Goal: Task Accomplishment & Management: Manage account settings

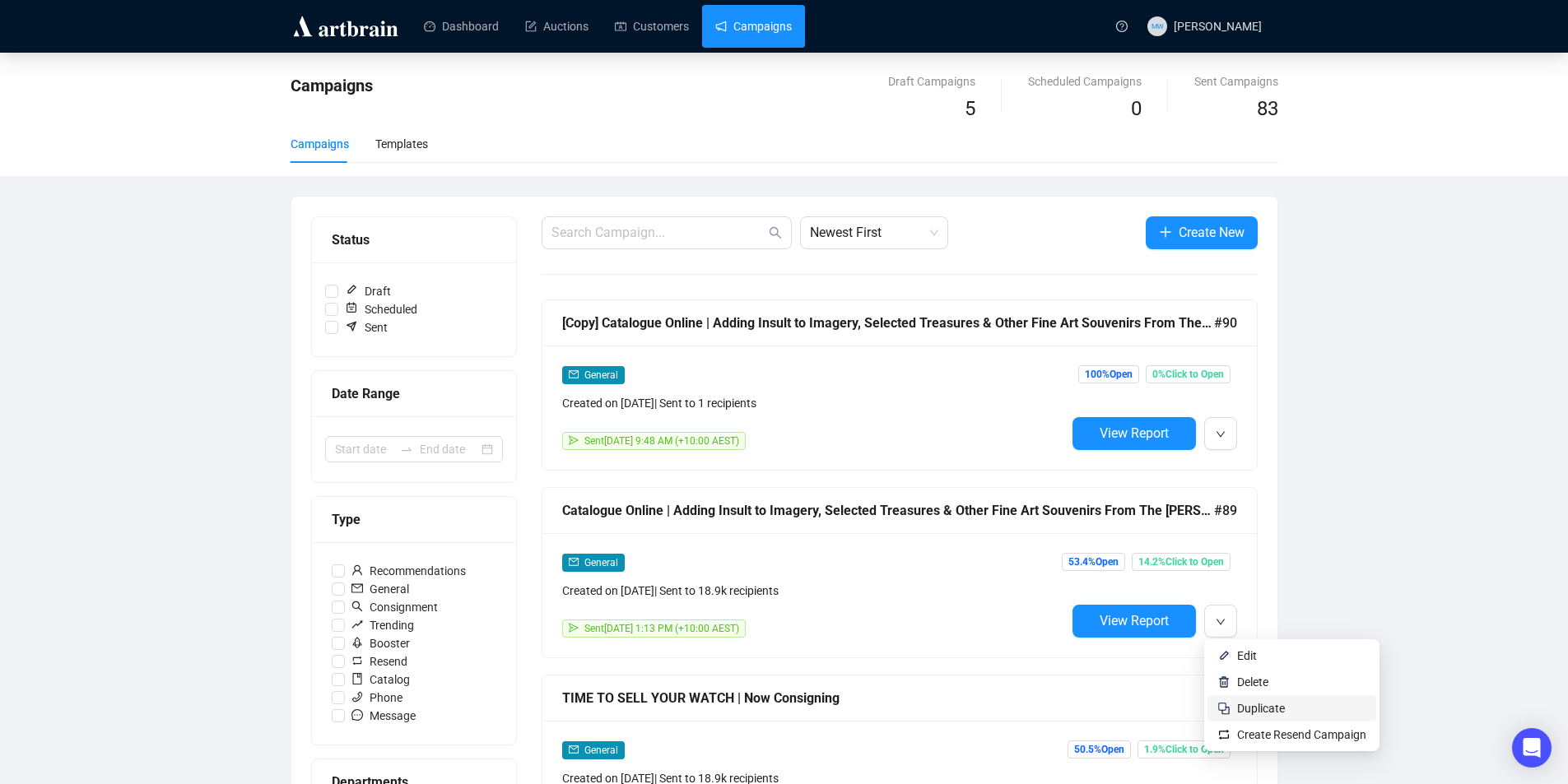
click at [1241, 702] on span "Duplicate" at bounding box center [1262, 709] width 48 height 13
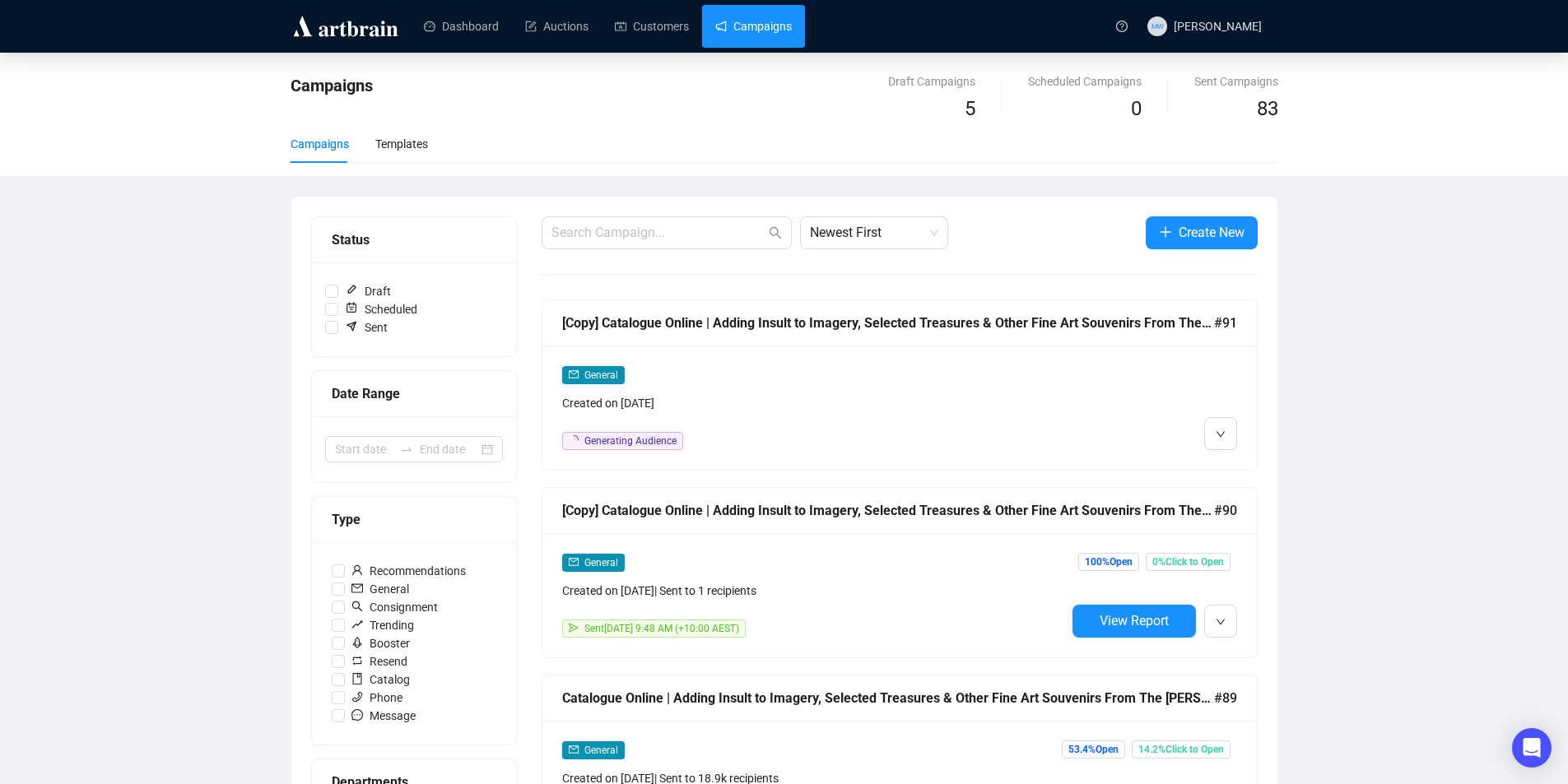
click at [820, 341] on div "[Copy] Catalogue Online | Adding Insult to Imagery, Selected Treasures & Other …" at bounding box center [899, 323] width 715 height 46
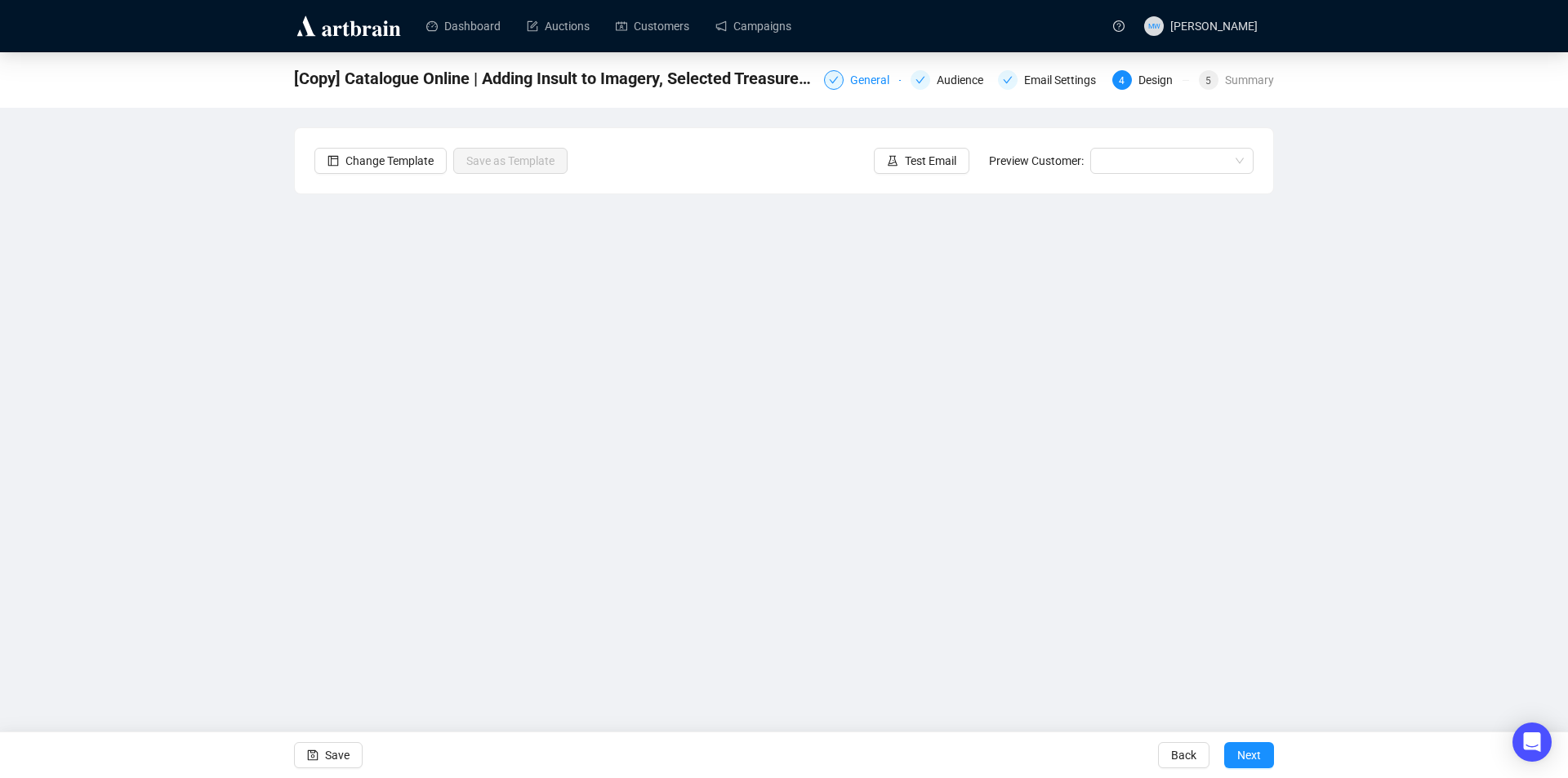
click at [847, 78] on div "General" at bounding box center [862, 80] width 77 height 20
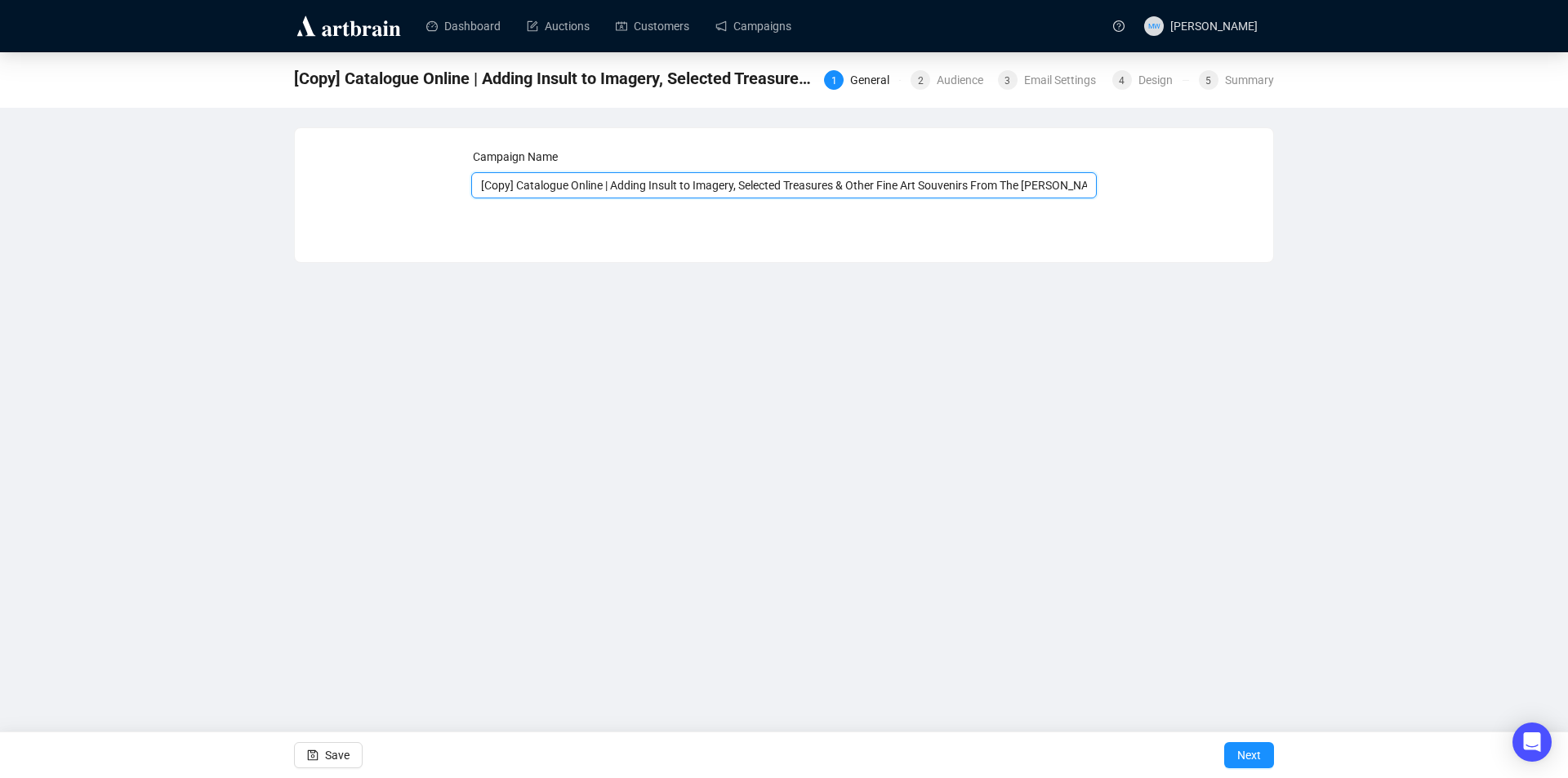
drag, startPoint x: 603, startPoint y: 186, endPoint x: 396, endPoint y: 141, distance: 211.8
click at [366, 151] on div "Campaign Name [Copy] Catalogue Online | Adding Insult to Imagery, Selected Trea…" at bounding box center [784, 183] width 939 height 70
type input "Now On View | Adding Insult to Imagery, Selected Treasures & Other Fine Art Sou…"
click at [305, 751] on button "Save" at bounding box center [329, 755] width 68 height 27
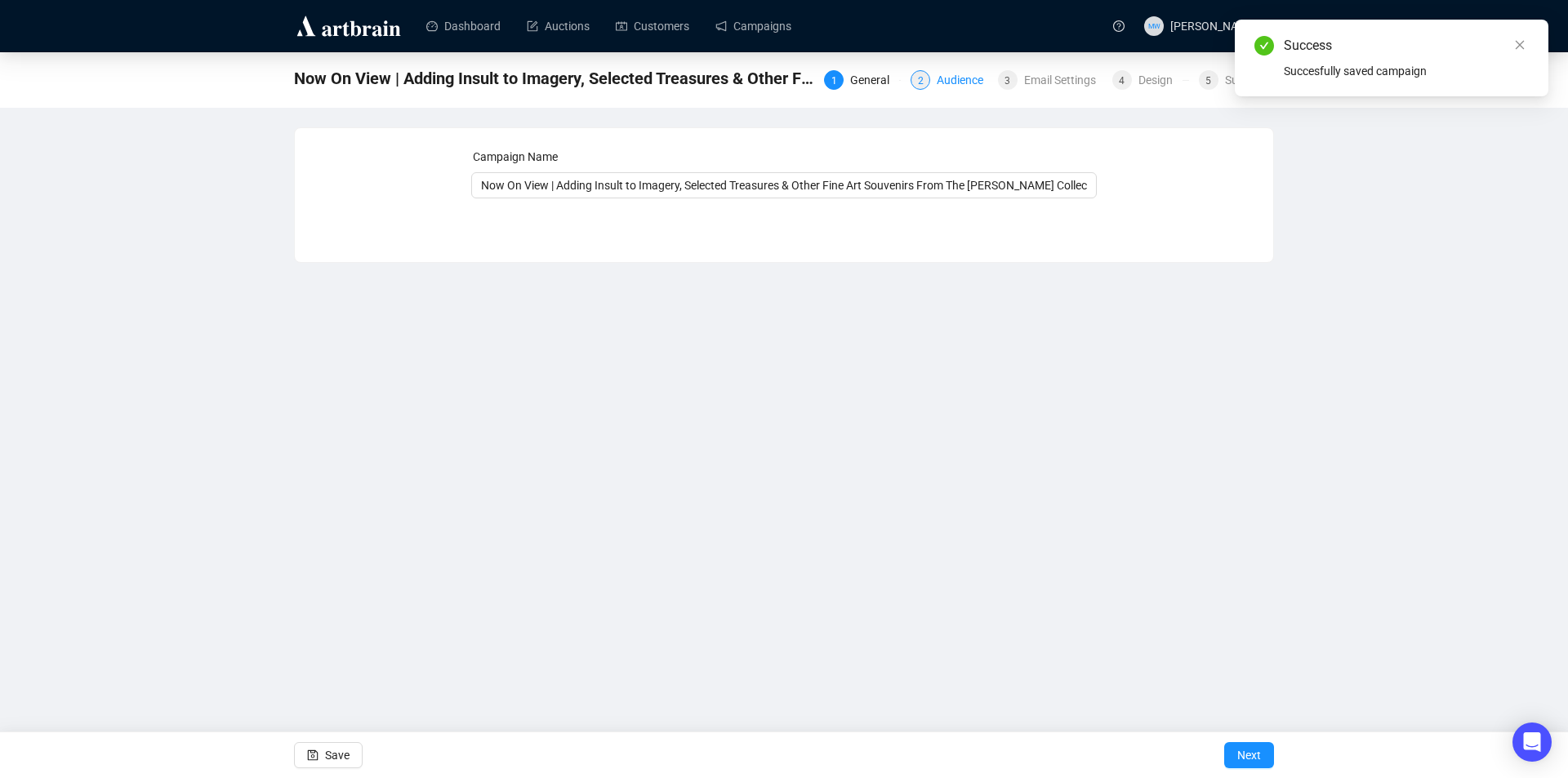
click at [942, 81] on div "Audience" at bounding box center [965, 80] width 57 height 20
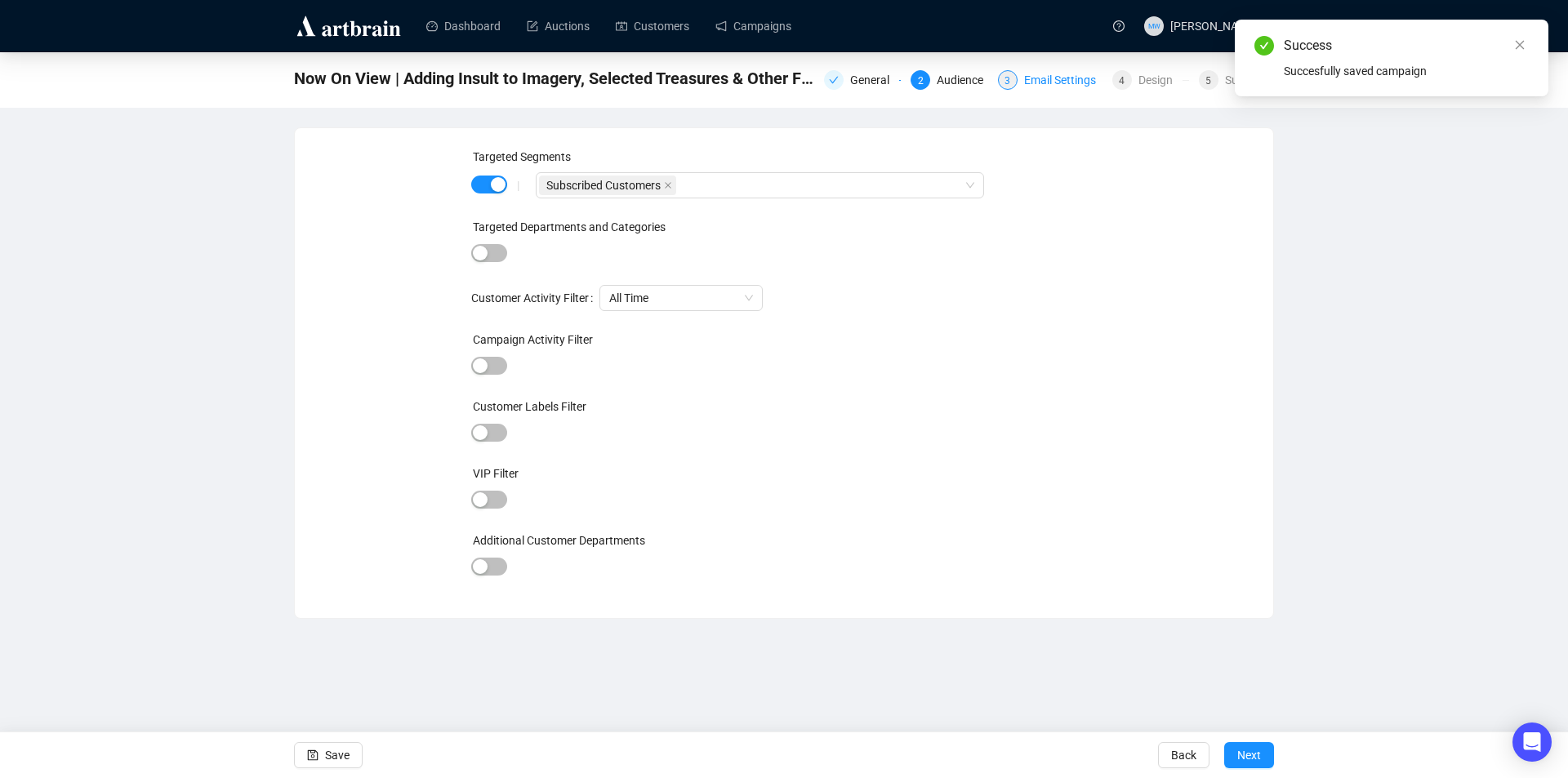
click at [1048, 89] on div "Email Settings" at bounding box center [1065, 80] width 81 height 20
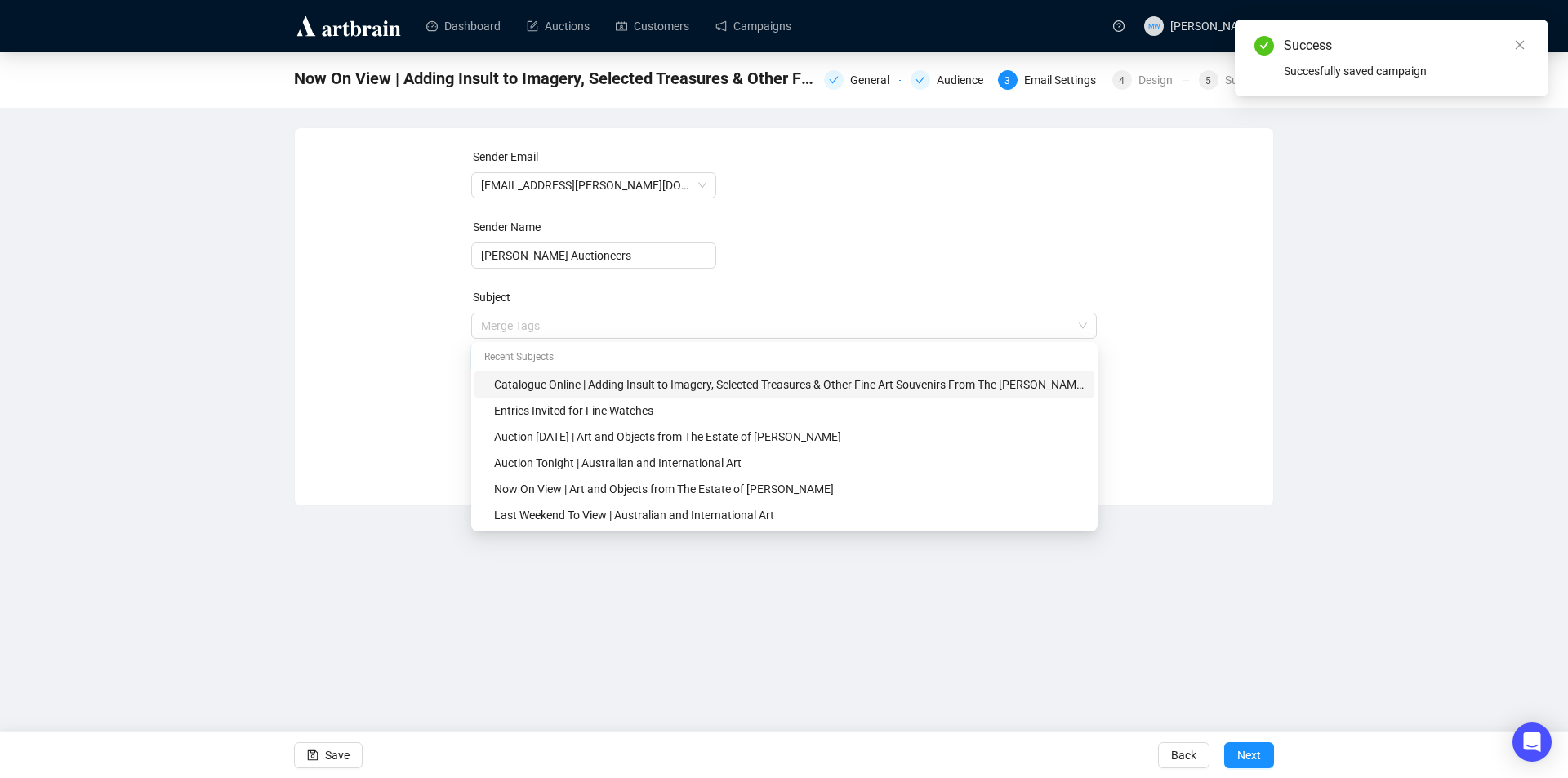
drag, startPoint x: 566, startPoint y: 327, endPoint x: 502, endPoint y: 262, distance: 91.2
click at [418, 323] on div "Sender Email [EMAIL_ADDRESS][PERSON_NAME][DOMAIN_NAME] Sender Name [PERSON_NAME…" at bounding box center [784, 304] width 939 height 313
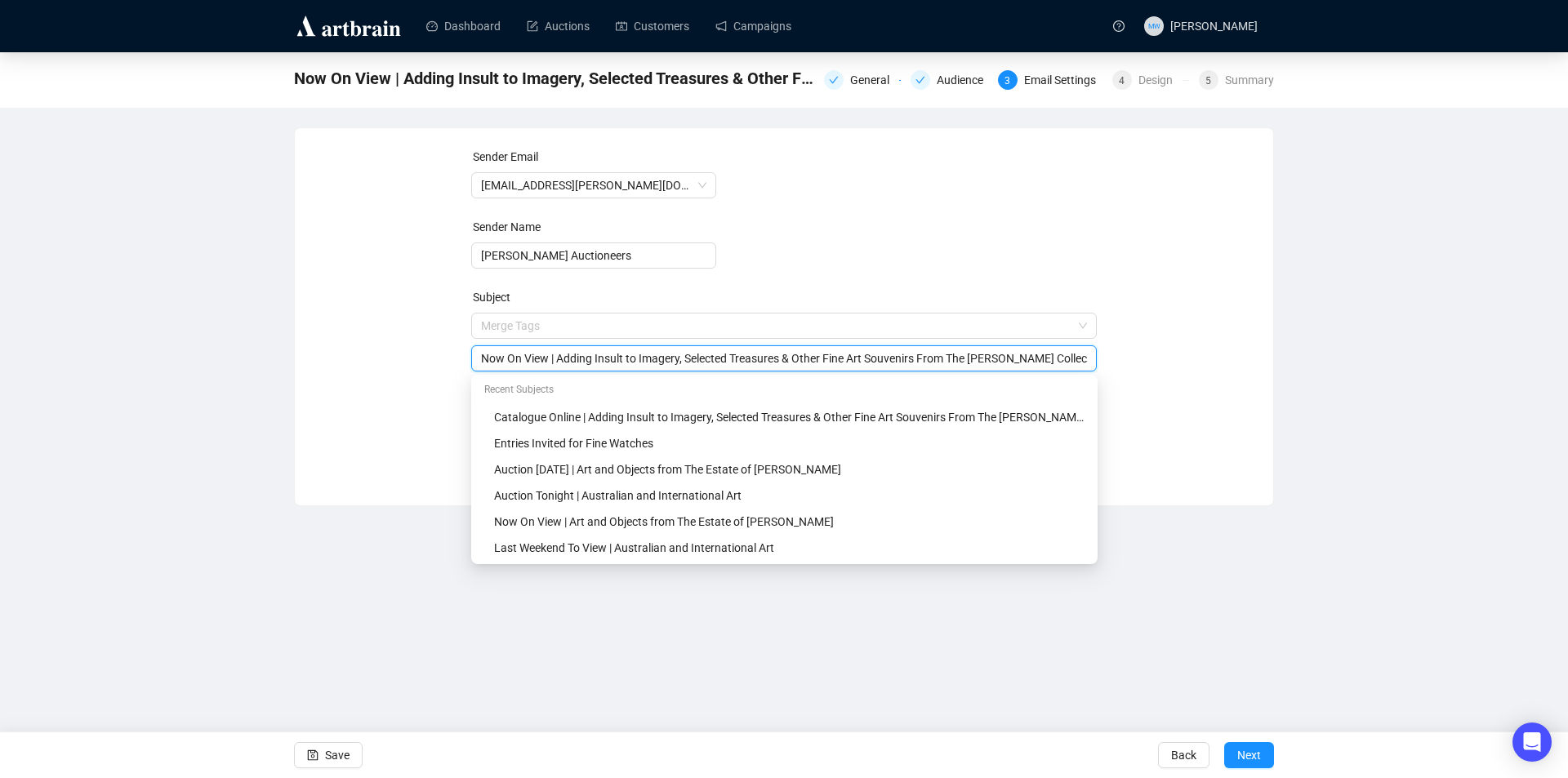
type input "Now On View | Adding Insult to Imagery, Selected Treasures & Other Fine Art Sou…"
drag, startPoint x: 272, startPoint y: 557, endPoint x: 314, endPoint y: 603, distance: 62.3
click at [274, 557] on div "Dashboard Auctions Customers Campaigns MW [PERSON_NAME] Now On View | Adding In…" at bounding box center [784, 389] width 1568 height 778
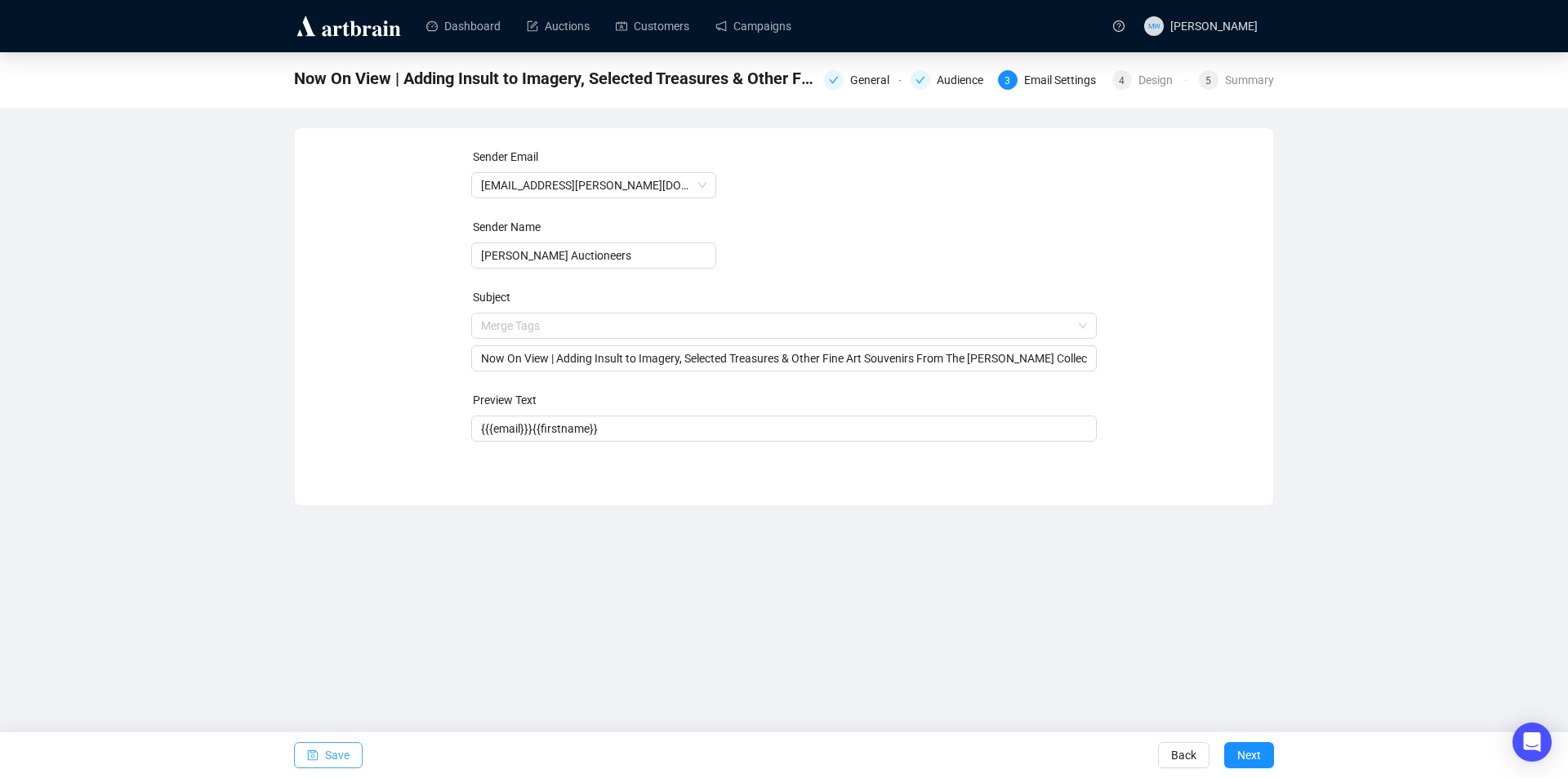
click at [343, 746] on span "Save" at bounding box center [337, 755] width 25 height 45
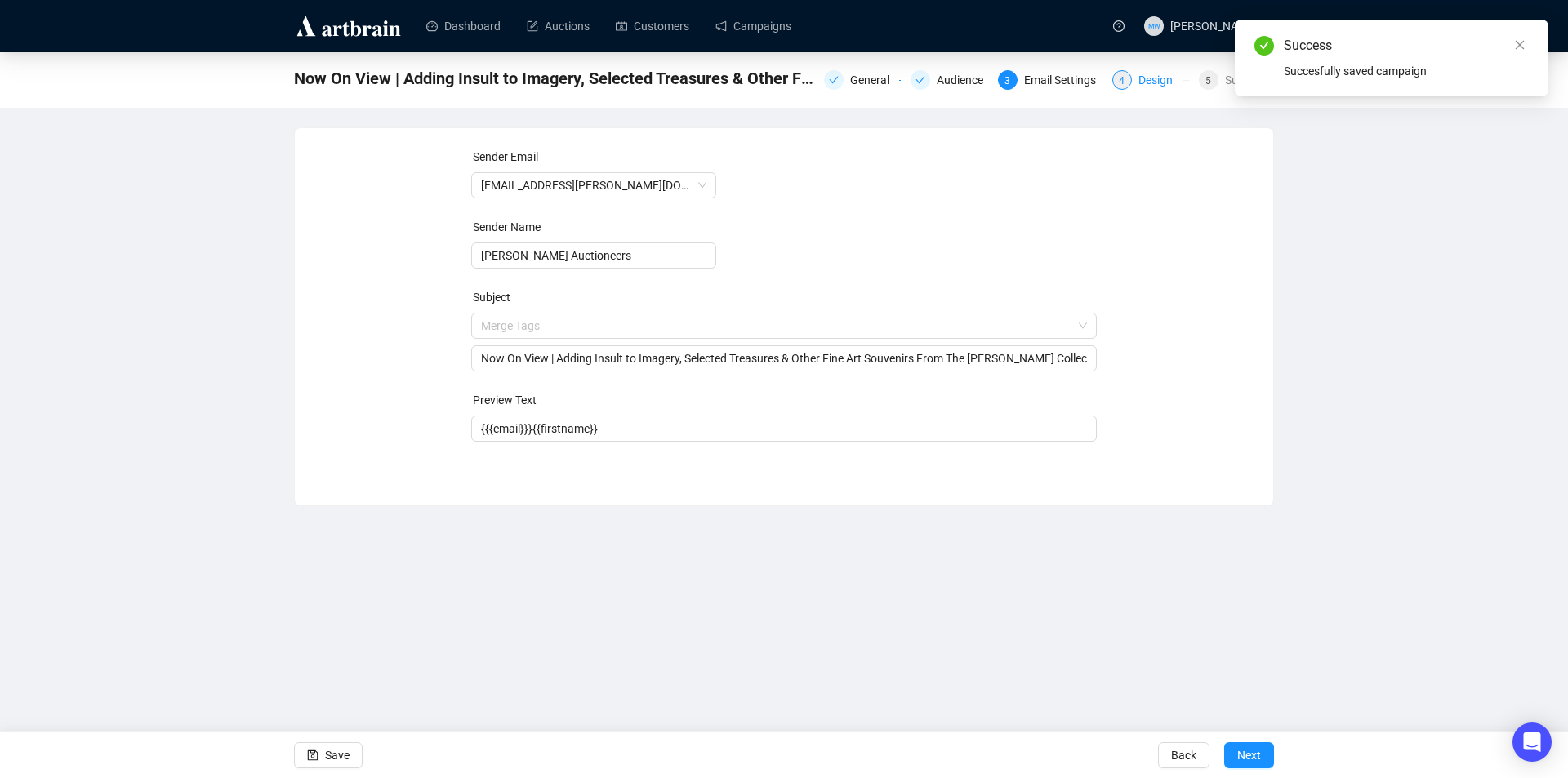
click at [1152, 85] on div "Design" at bounding box center [1161, 80] width 45 height 20
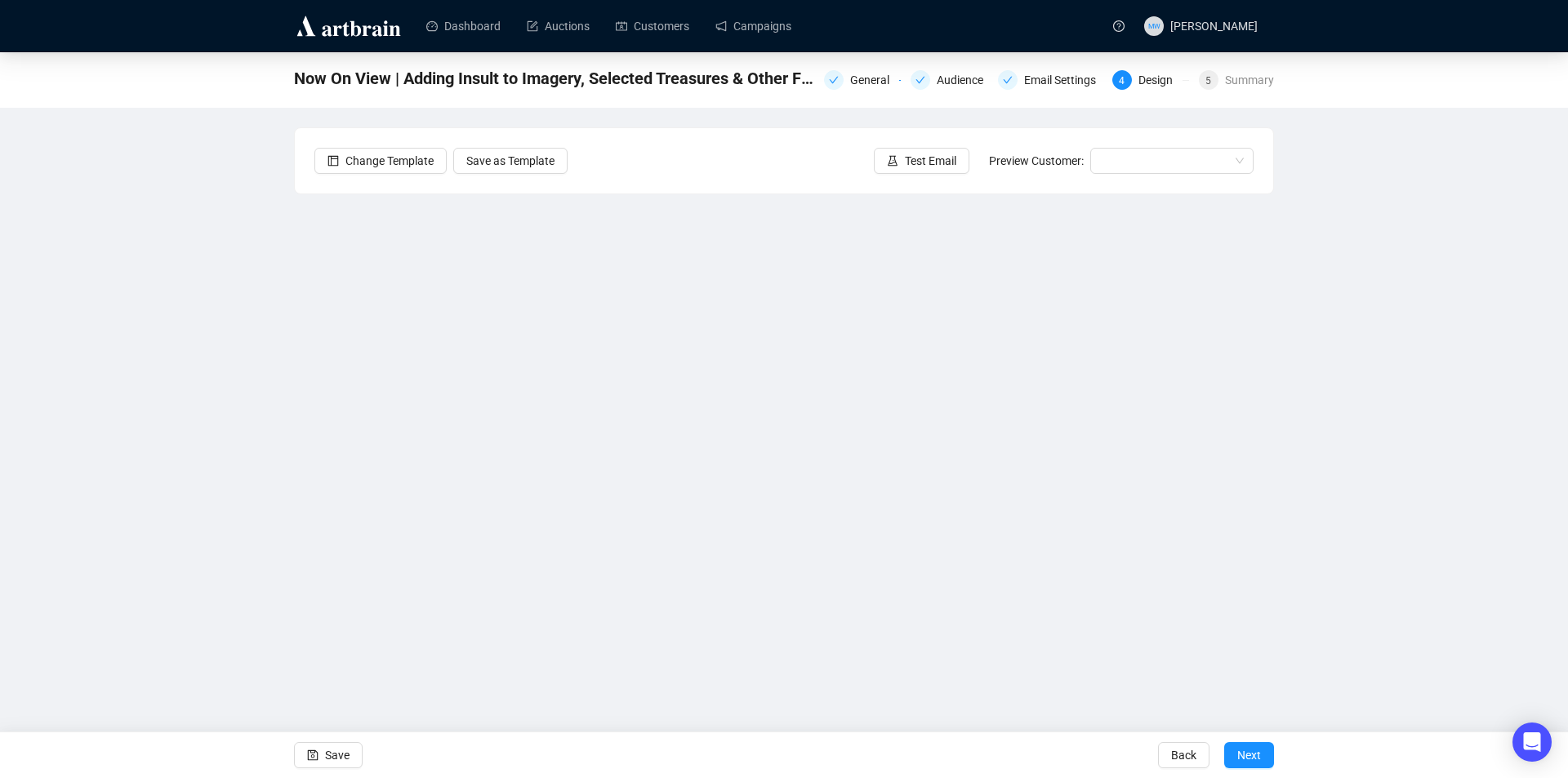
click at [1388, 482] on div "Now On View | Adding Insult to Imagery, Selected Treasures & Other Fine Art Sou…" at bounding box center [784, 364] width 1568 height 625
click at [312, 757] on icon "save" at bounding box center [312, 755] width 10 height 10
click at [327, 756] on span "Save" at bounding box center [337, 755] width 25 height 45
click at [918, 153] on span "Test Email" at bounding box center [931, 160] width 51 height 18
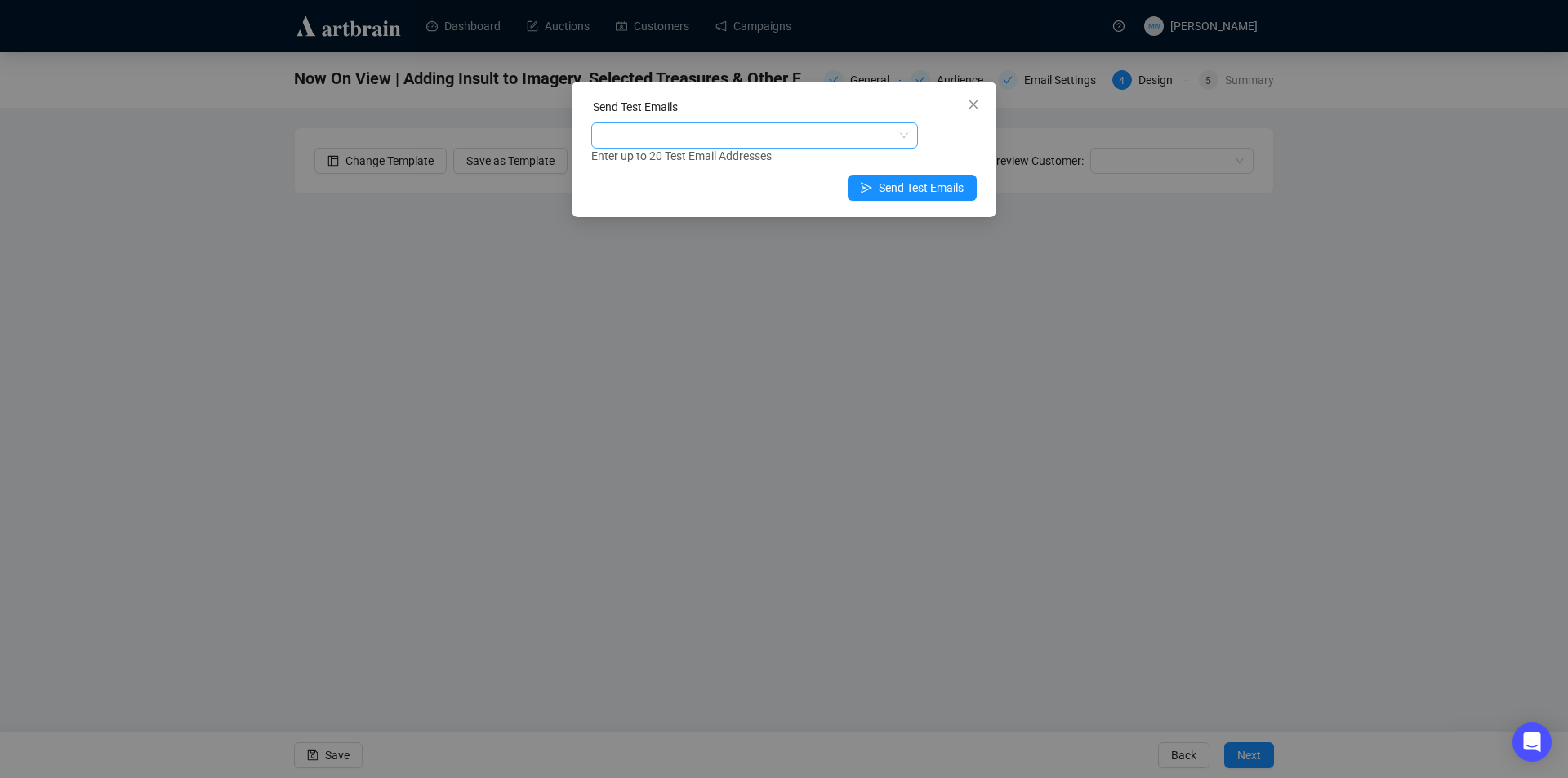
click at [668, 133] on div at bounding box center [746, 135] width 303 height 23
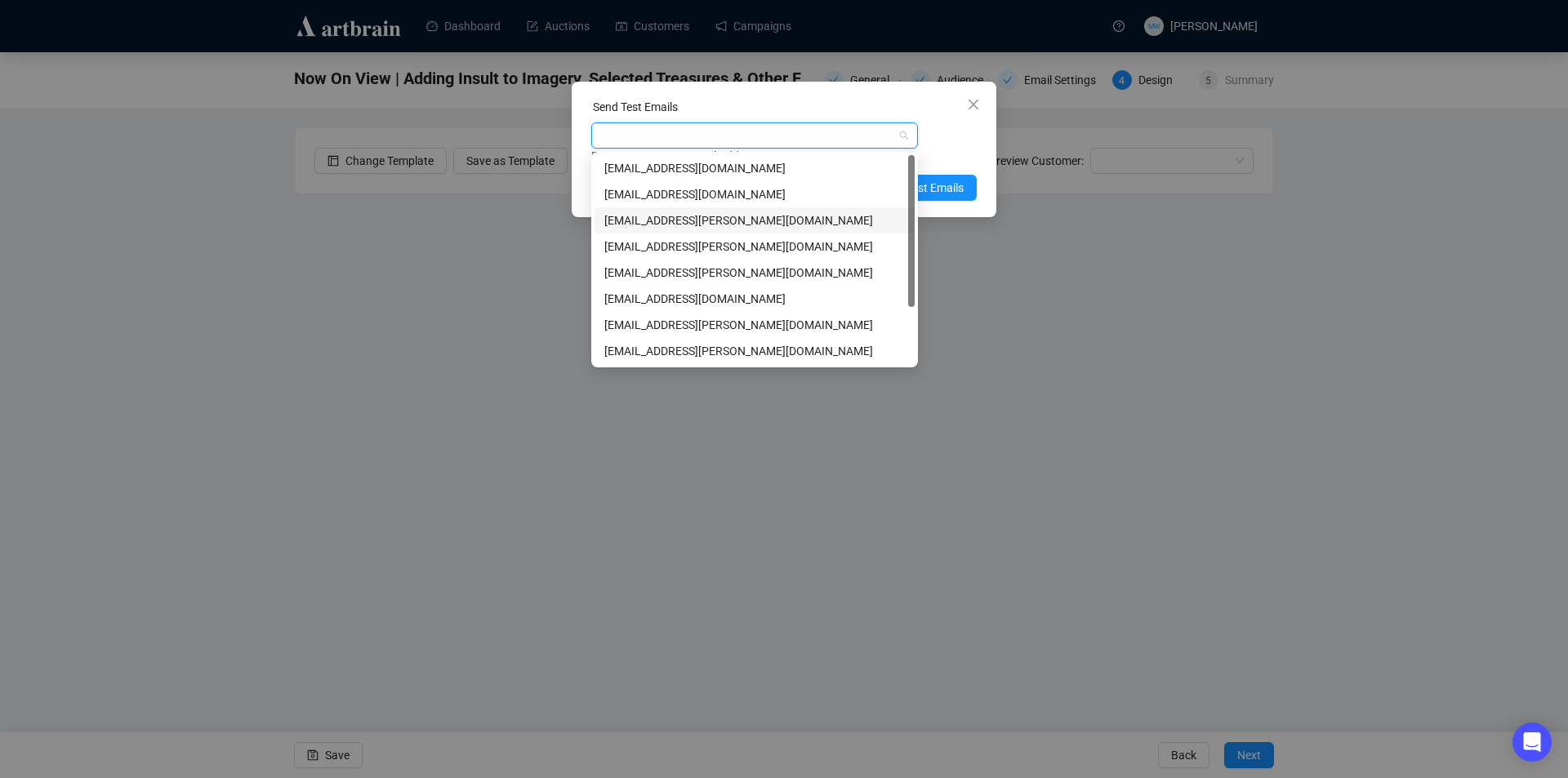
click at [672, 216] on div "[EMAIL_ADDRESS][PERSON_NAME][DOMAIN_NAME]" at bounding box center [754, 220] width 300 height 18
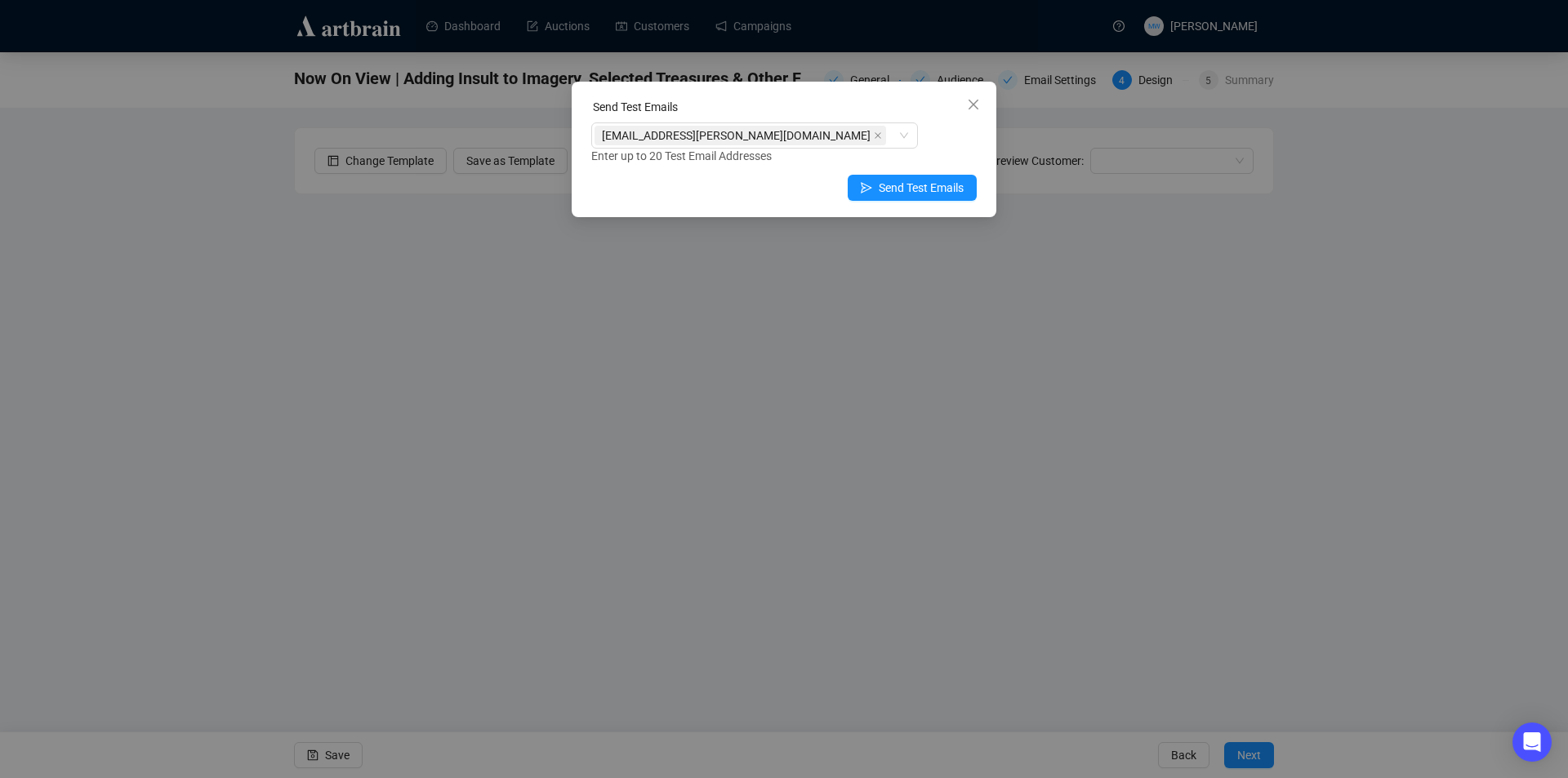
click at [981, 153] on div "Send Test Emails [EMAIL_ADDRESS][PERSON_NAME][DOMAIN_NAME] Enter up to 20 Test …" at bounding box center [784, 149] width 425 height 135
click at [936, 187] on span "Send Test Emails" at bounding box center [921, 187] width 85 height 18
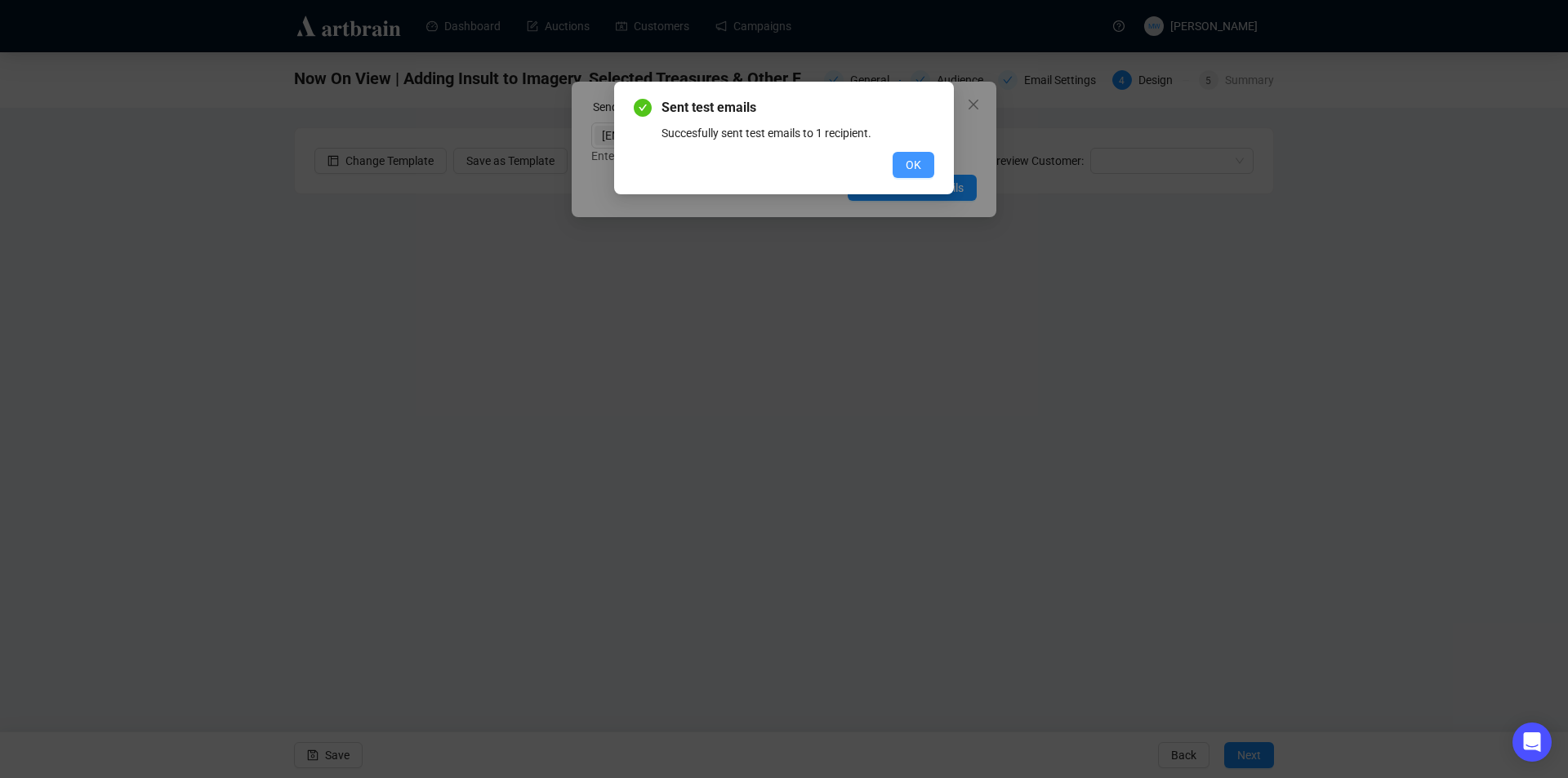
click at [918, 167] on span "OK" at bounding box center [914, 165] width 15 height 18
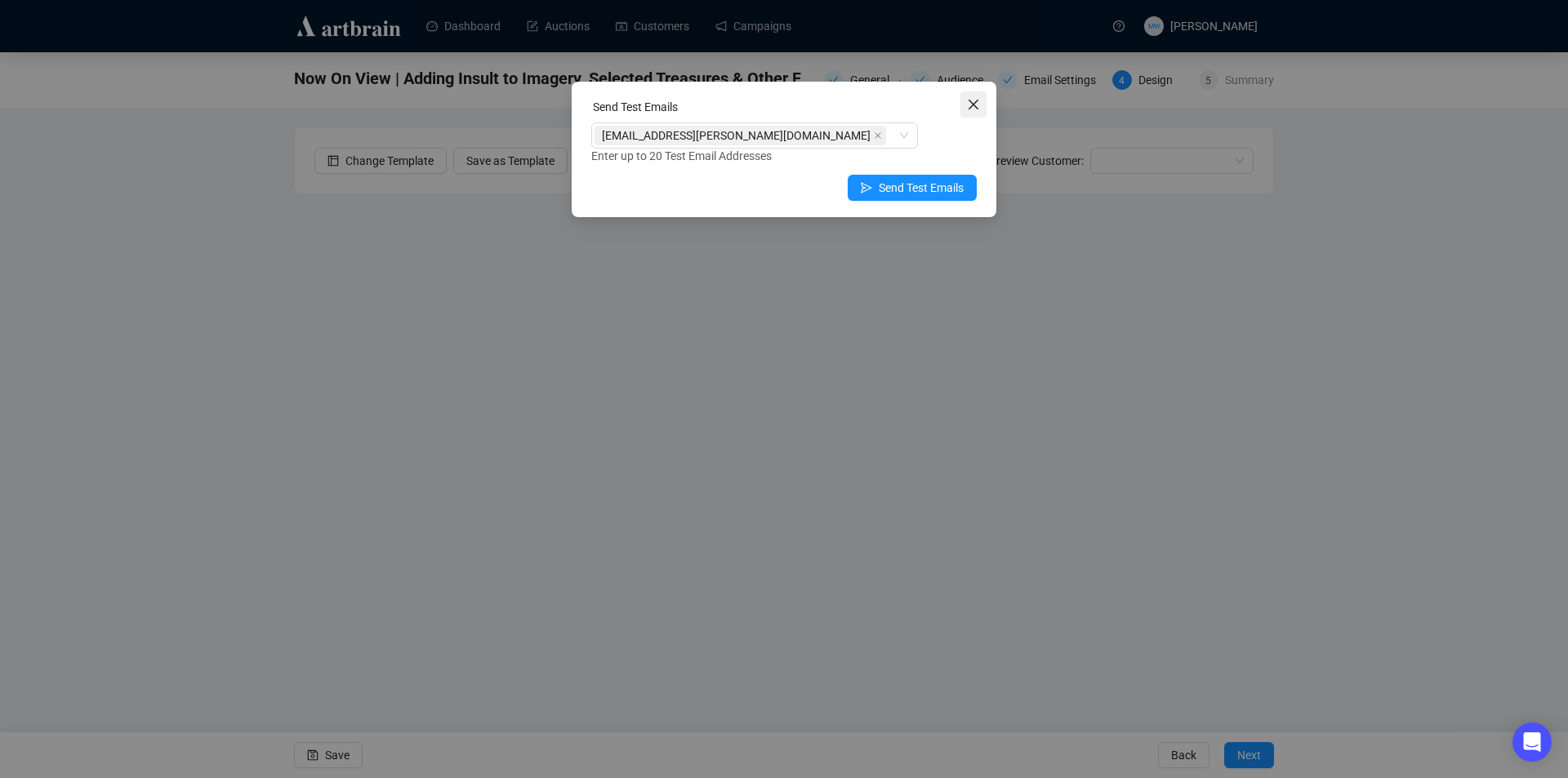
click at [969, 101] on icon "close" at bounding box center [973, 105] width 13 height 13
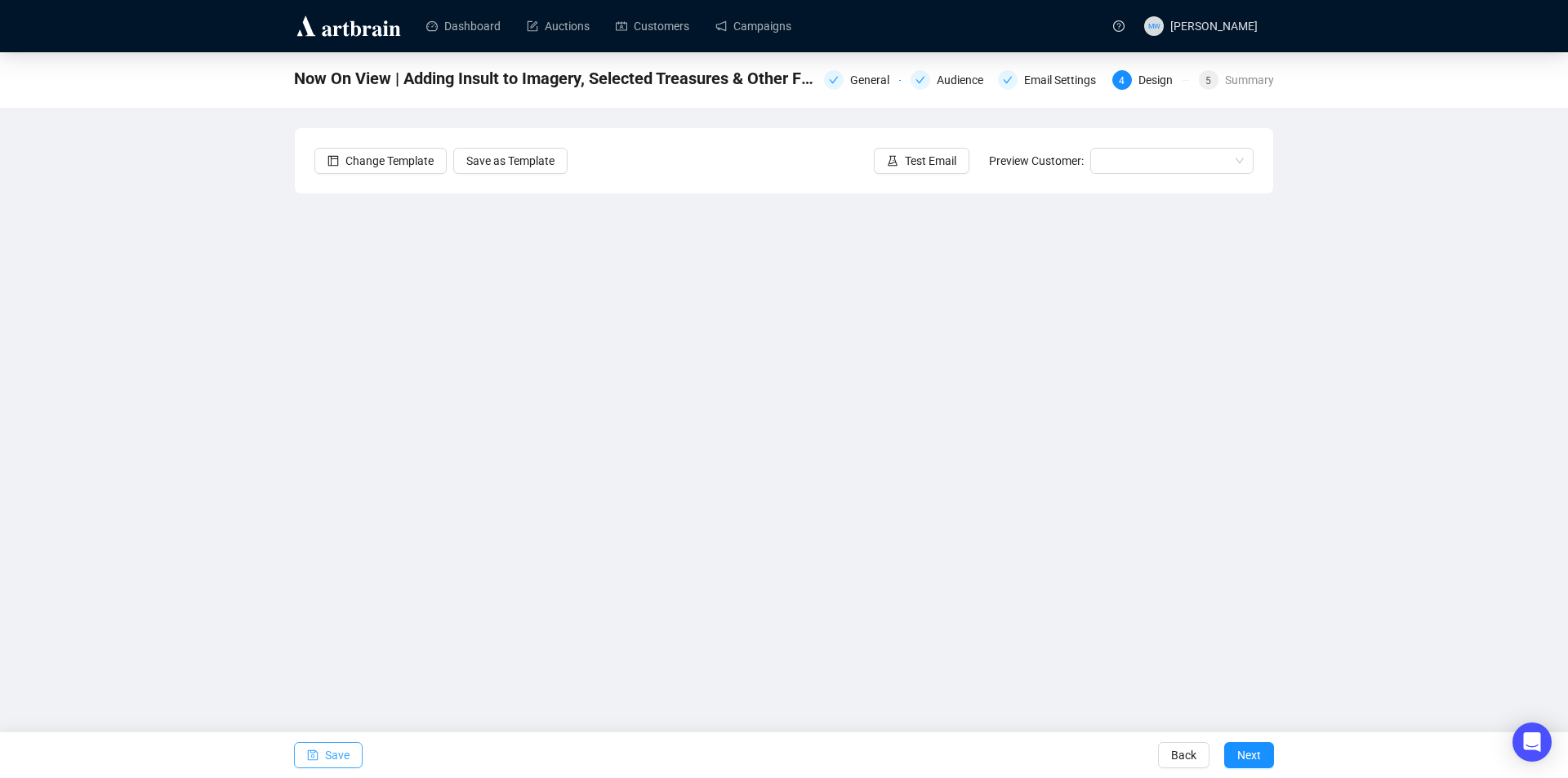
click at [348, 751] on button "Save" at bounding box center [329, 755] width 68 height 27
click at [1045, 80] on div "Email Settings" at bounding box center [1065, 80] width 81 height 20
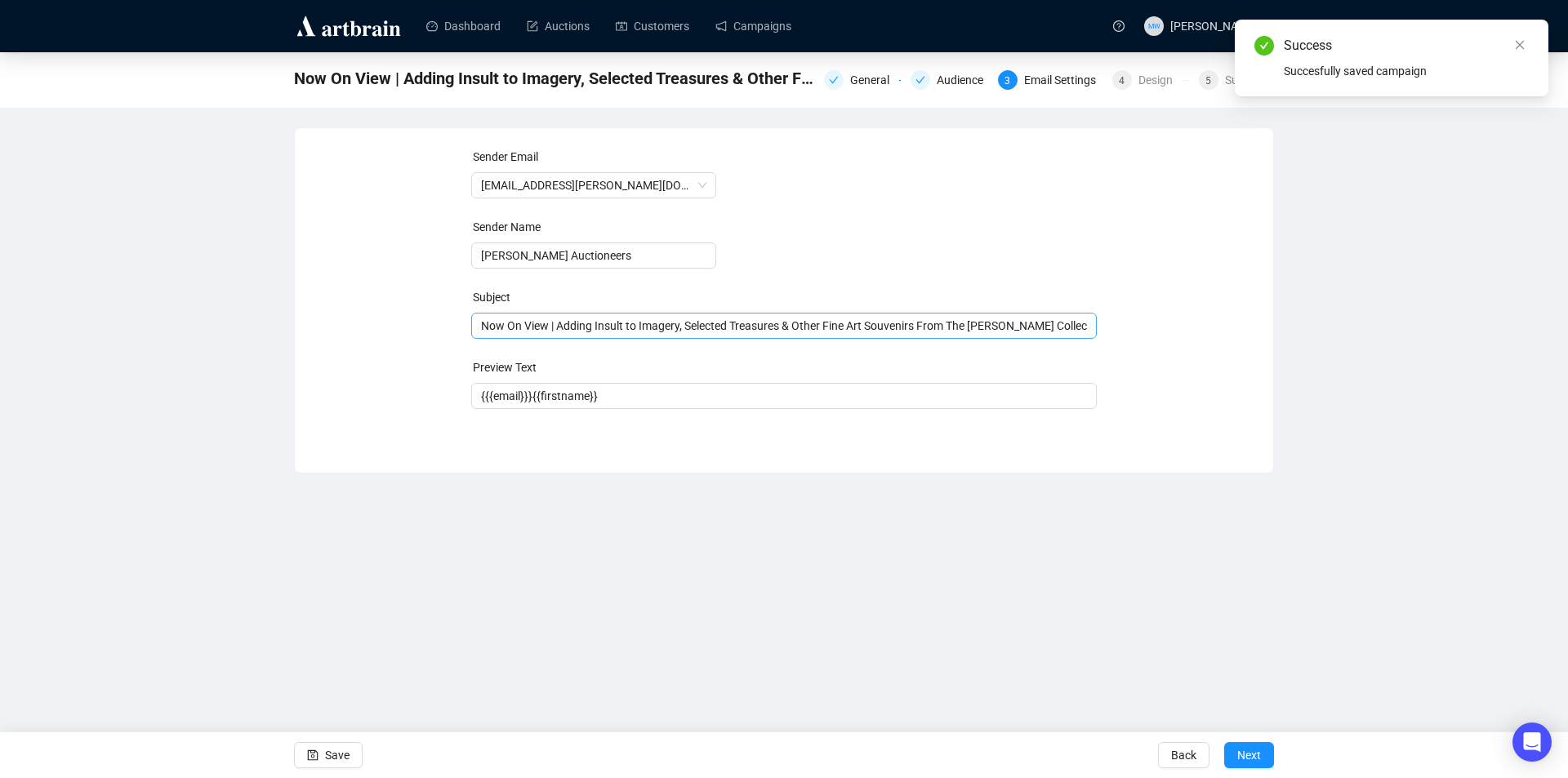
click at [479, 331] on div "Now On View | Adding Insult to Imagery, Selected Treasures & Other Fine Art Sou…" at bounding box center [785, 326] width 627 height 27
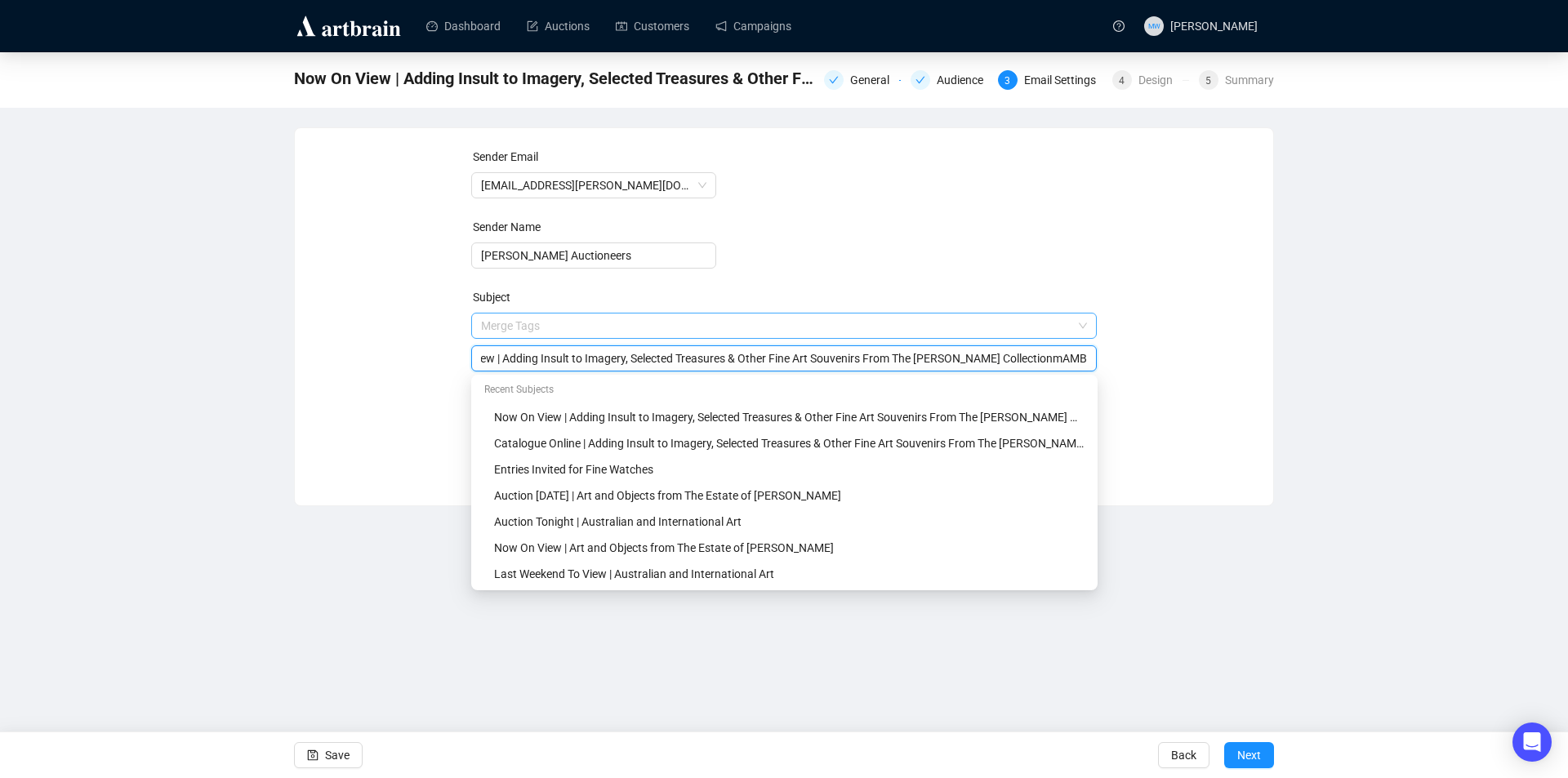
scroll to position [0, 57]
click at [1081, 357] on input "Now On View | Adding Insult to Imagery, Selected Treasures & Other Fine Art Sou…" at bounding box center [784, 358] width 607 height 18
click at [493, 359] on input "Now On View | Adding Insult to Imagery, Selected Treasures & Other Fine Art Sou…" at bounding box center [784, 358] width 607 height 18
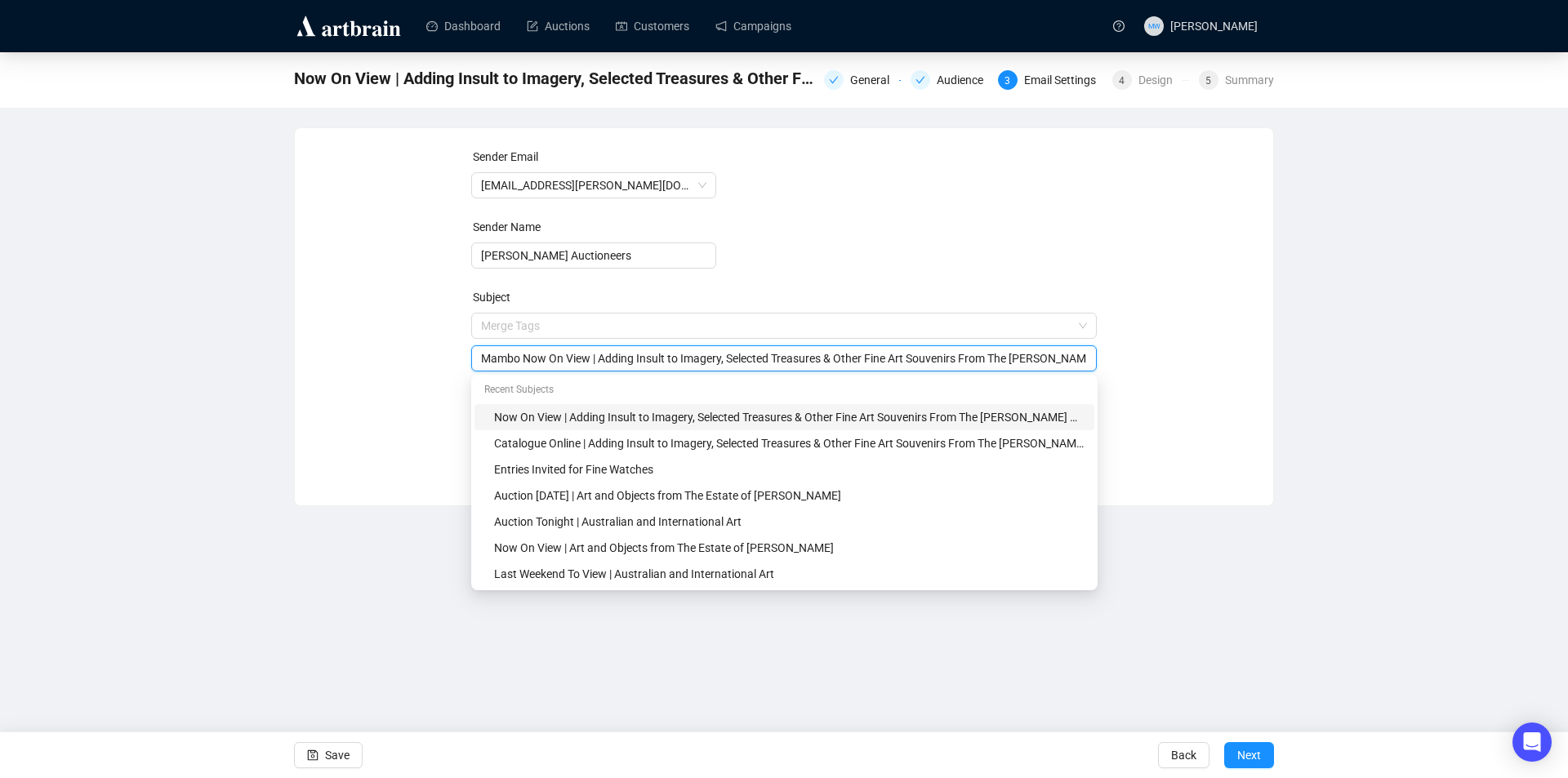
type input "Mambo Now On View | Adding Insult to Imagery, Selected Treasures & Other Fine A…"
click at [1174, 420] on div "Sender Email [EMAIL_ADDRESS][PERSON_NAME][DOMAIN_NAME] Sender Name [PERSON_NAME…" at bounding box center [784, 304] width 939 height 313
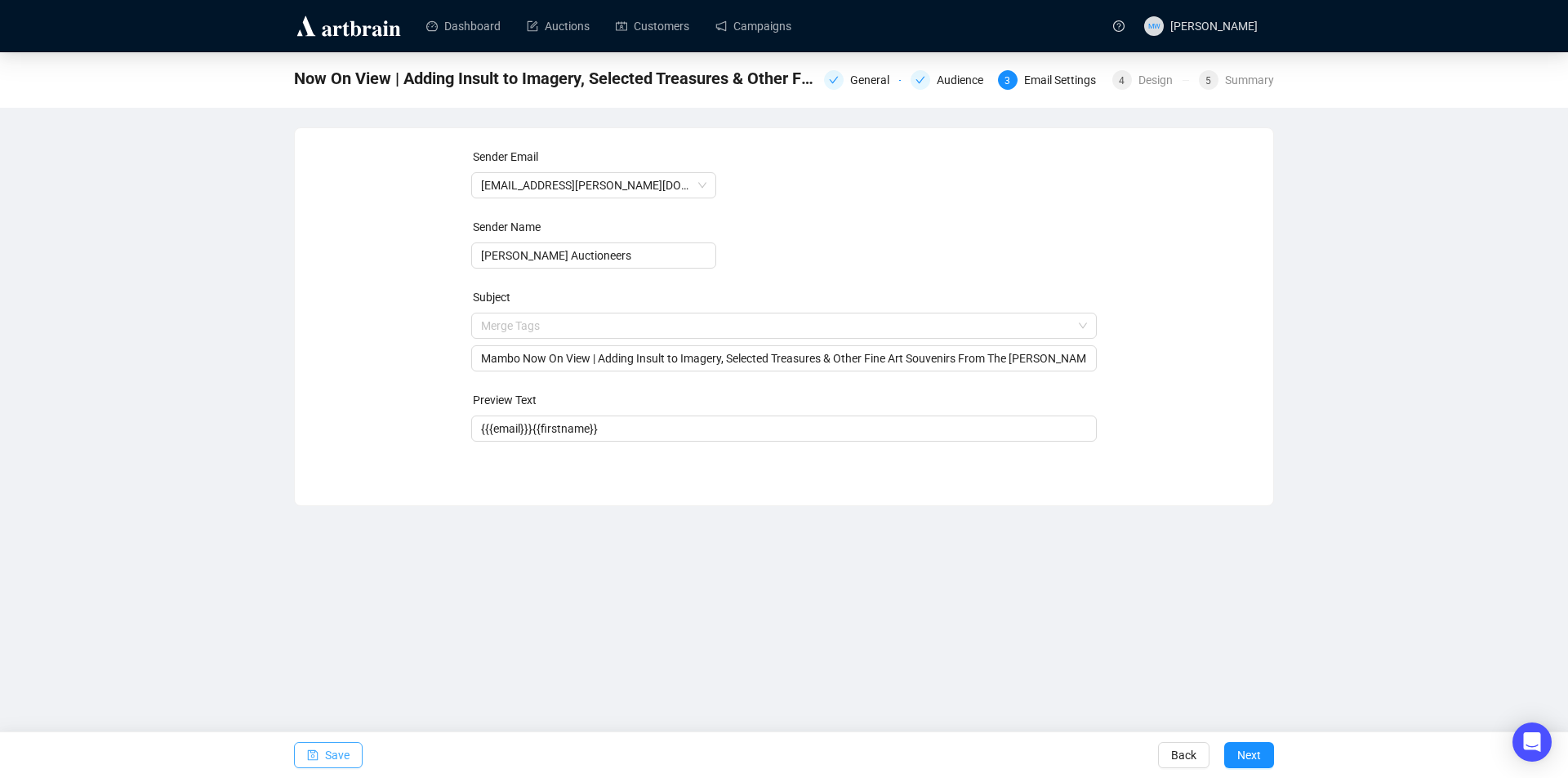
click at [324, 753] on button "Save" at bounding box center [329, 755] width 68 height 27
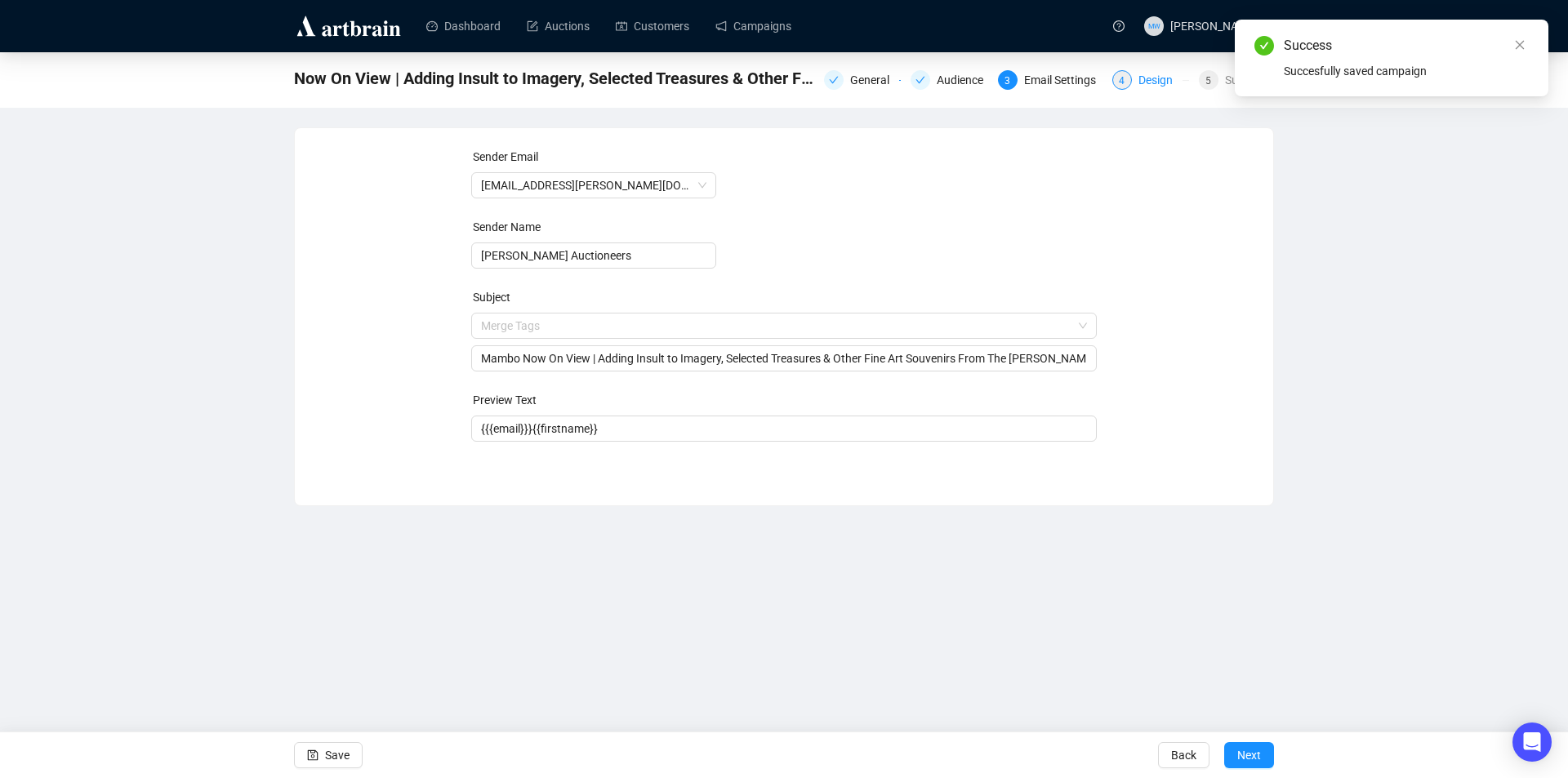
click at [1154, 84] on div "Design" at bounding box center [1161, 80] width 45 height 20
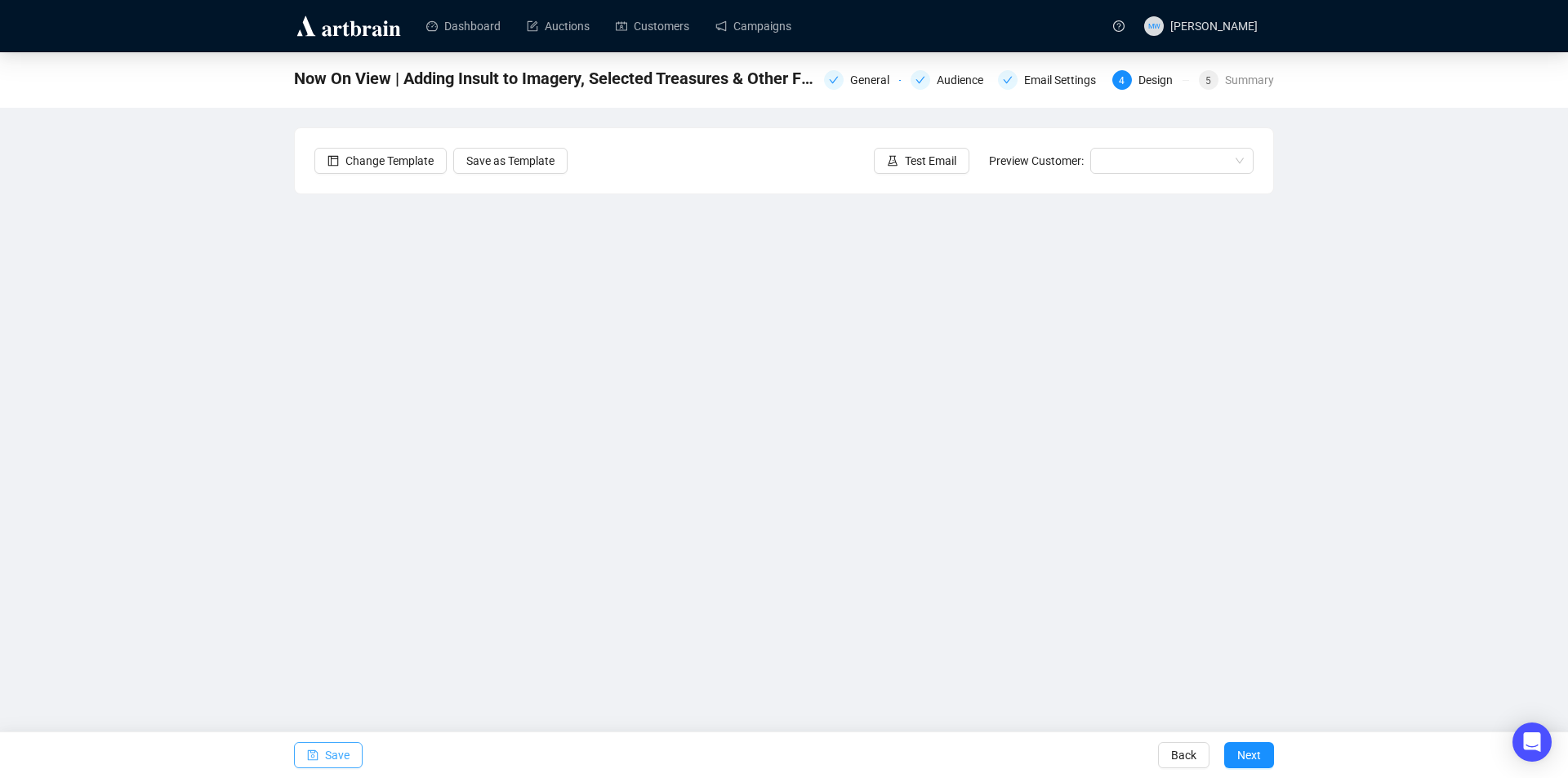
click at [312, 742] on span "button" at bounding box center [312, 755] width 11 height 45
click at [329, 752] on span "Save" at bounding box center [337, 755] width 25 height 45
click at [327, 751] on span "Save" at bounding box center [337, 755] width 25 height 45
click at [338, 745] on span "Save" at bounding box center [337, 755] width 25 height 45
click at [316, 757] on icon "save" at bounding box center [312, 755] width 11 height 11
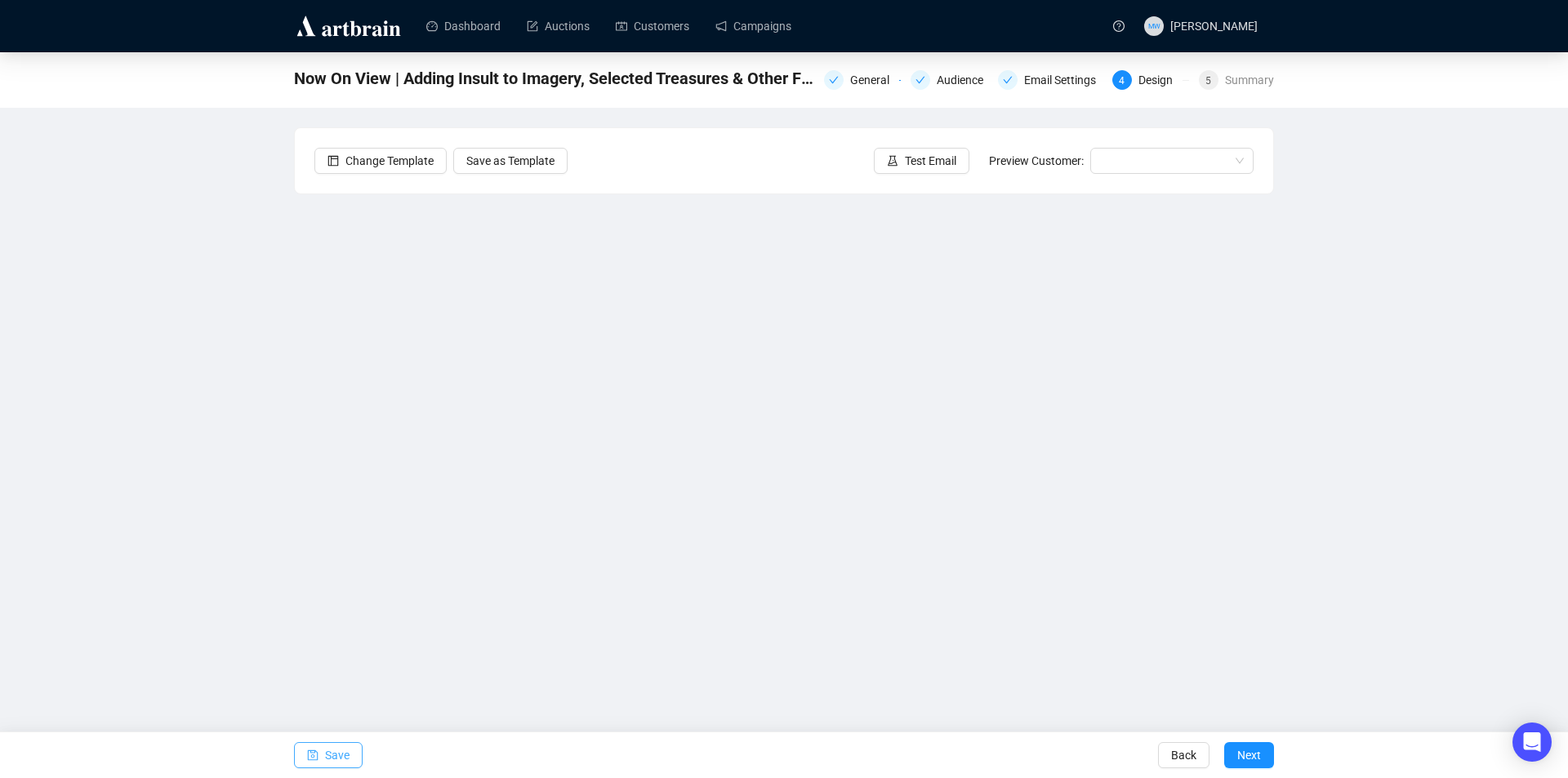
click at [314, 756] on icon "save" at bounding box center [312, 755] width 10 height 10
click at [328, 762] on span "Save" at bounding box center [337, 755] width 25 height 45
click at [306, 751] on button "Save" at bounding box center [329, 755] width 68 height 27
click at [318, 755] on icon "save" at bounding box center [312, 755] width 10 height 10
click at [338, 751] on span "Save" at bounding box center [337, 755] width 25 height 45
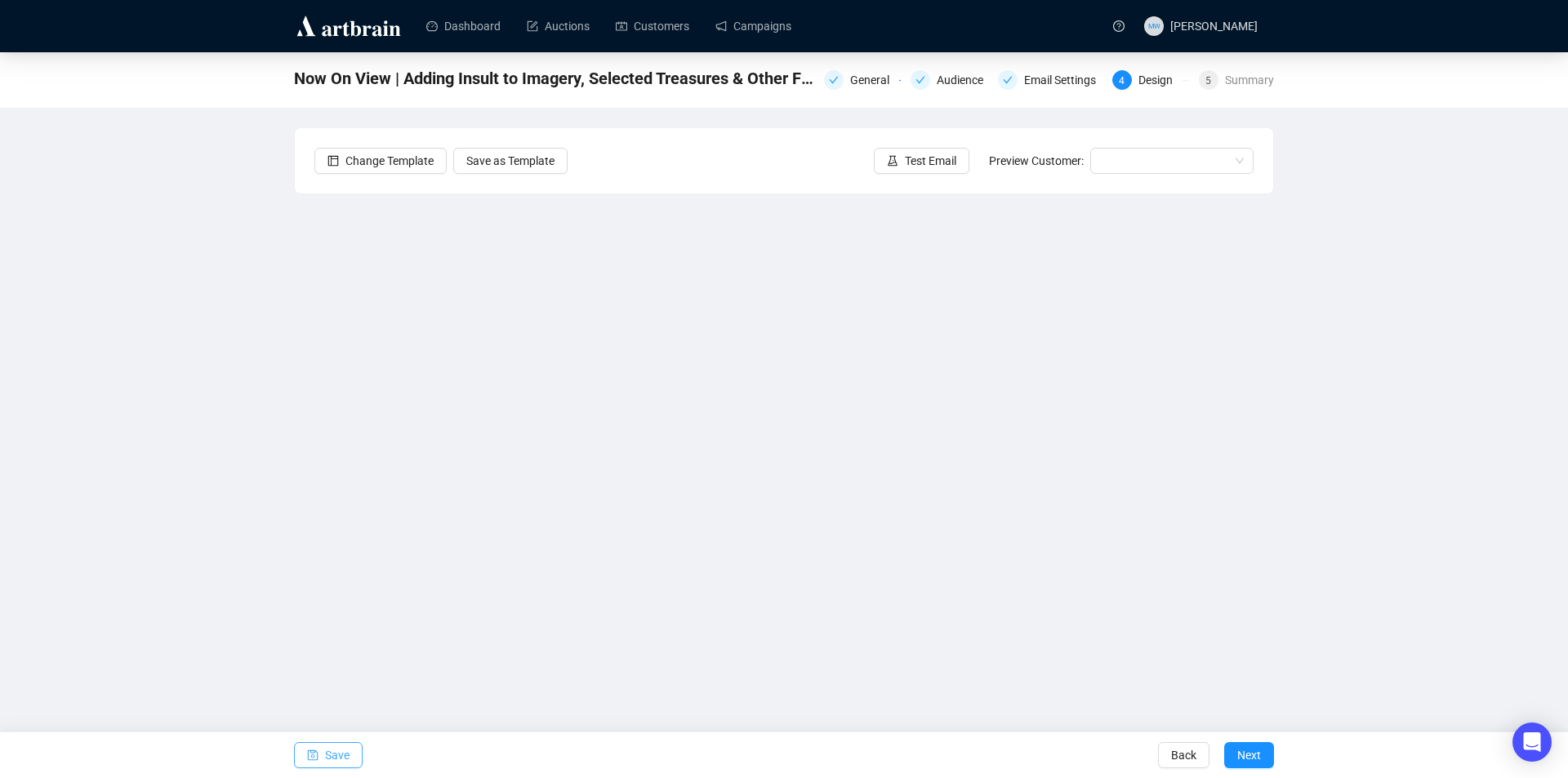
click at [312, 748] on span "button" at bounding box center [312, 755] width 11 height 45
click at [327, 758] on span "Save" at bounding box center [337, 755] width 25 height 45
click at [338, 751] on span "Save" at bounding box center [337, 755] width 25 height 45
click at [335, 753] on span "Save" at bounding box center [337, 755] width 25 height 45
click at [318, 746] on button "Save" at bounding box center [329, 755] width 68 height 27
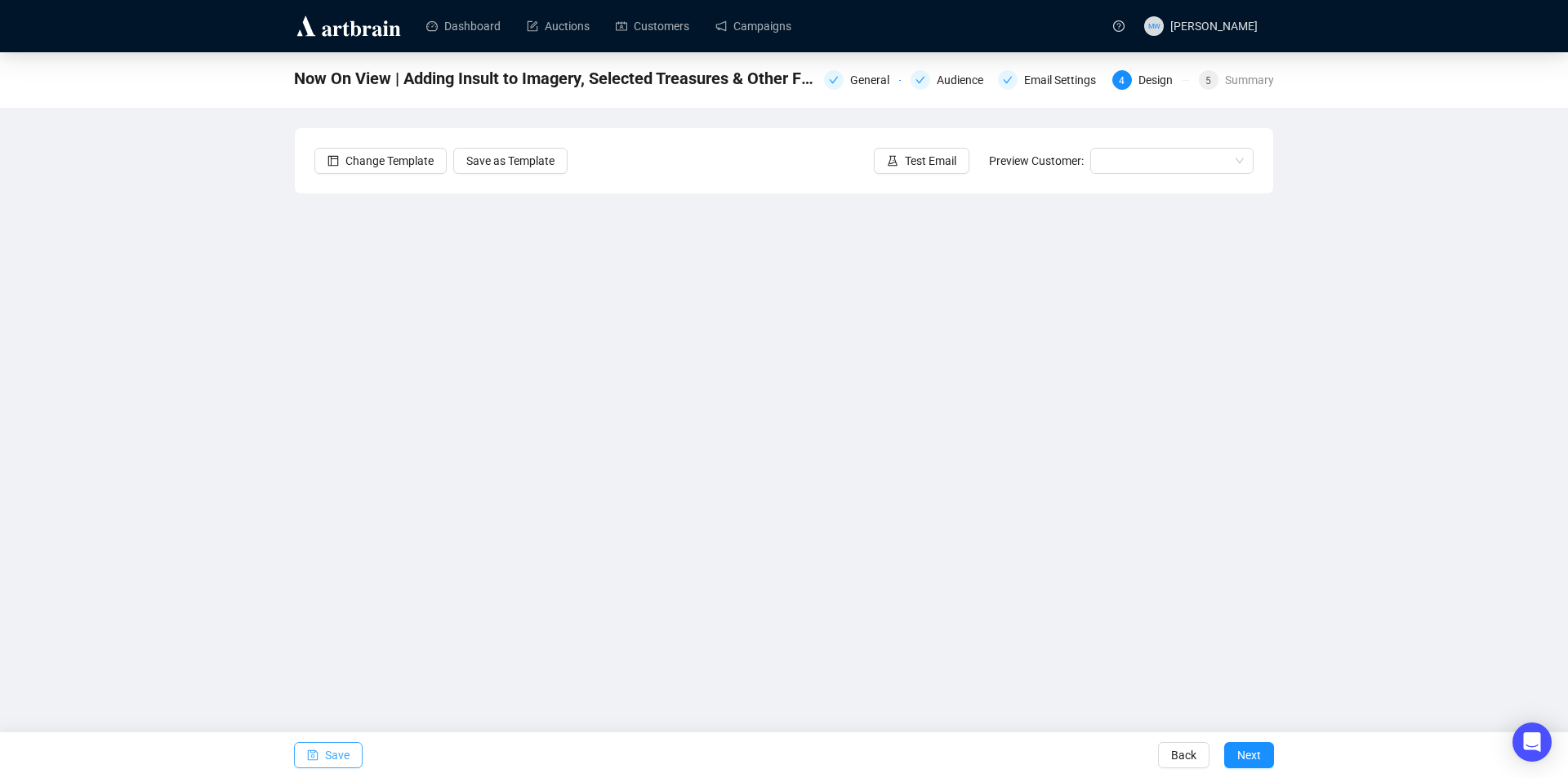
click at [322, 751] on button "Save" at bounding box center [329, 755] width 68 height 27
click at [336, 759] on span "Save" at bounding box center [337, 755] width 25 height 45
click at [935, 163] on span "Test Email" at bounding box center [931, 160] width 51 height 18
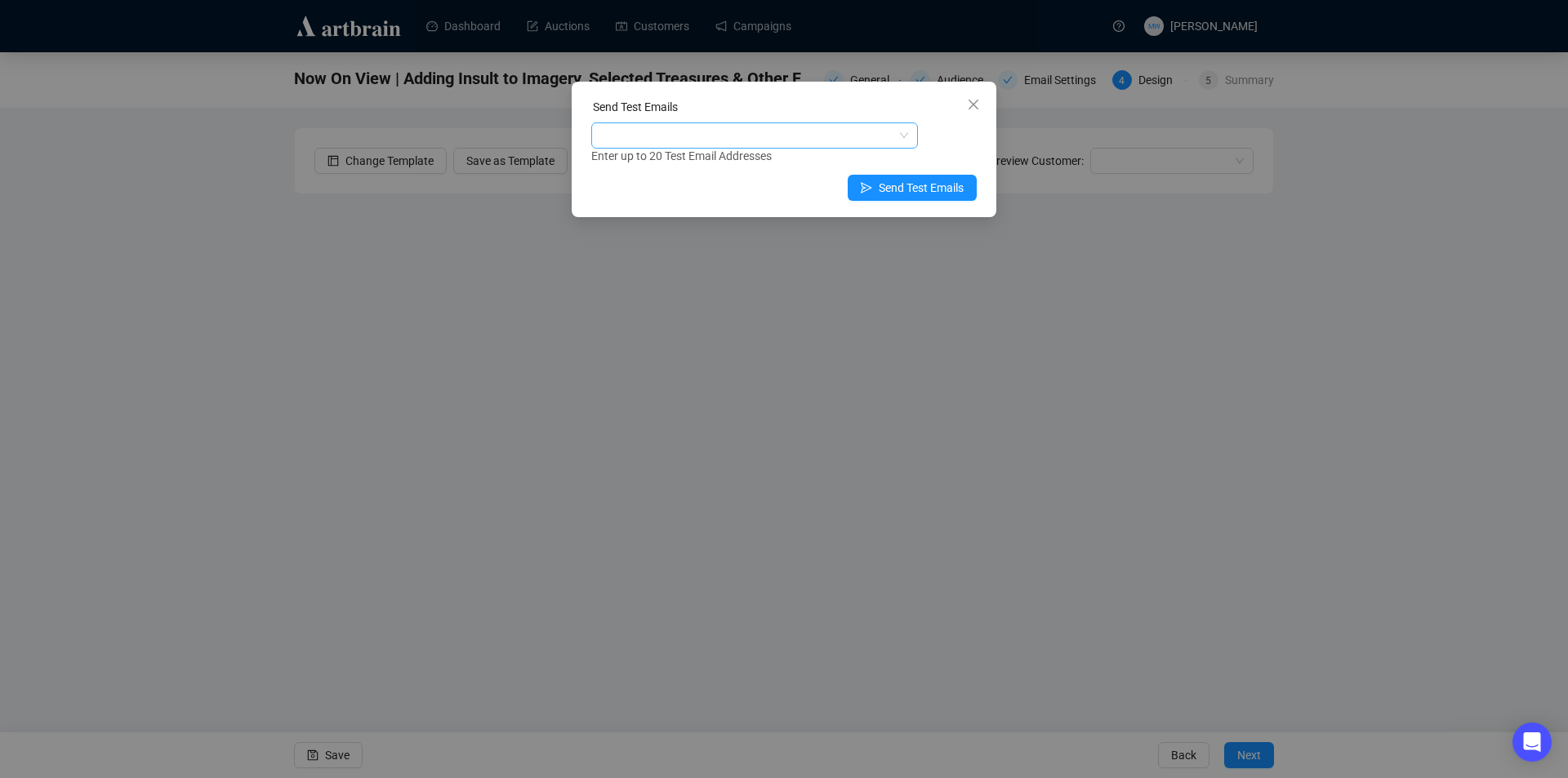
click at [734, 140] on div at bounding box center [746, 135] width 303 height 23
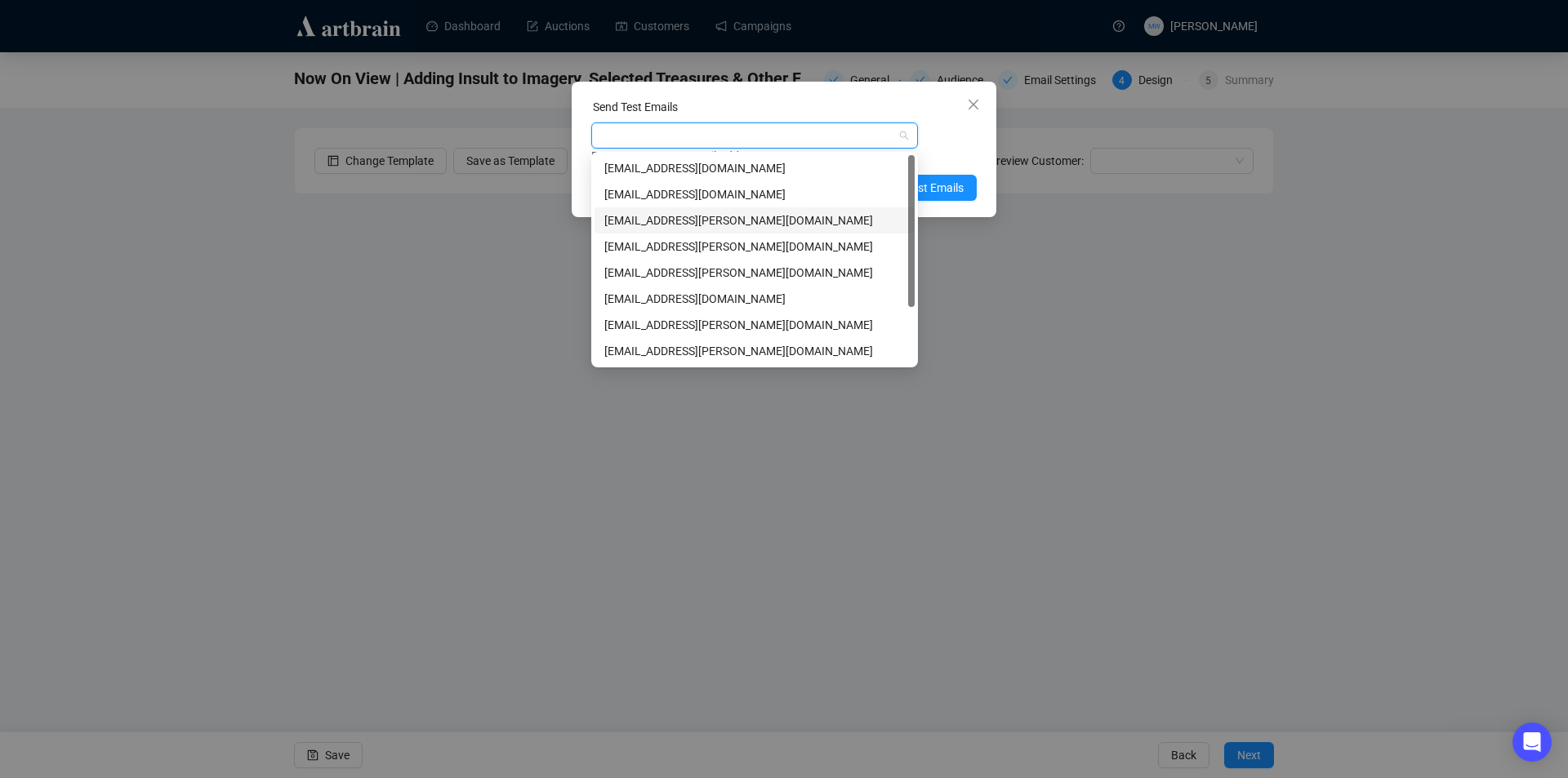
click at [683, 219] on div "[EMAIL_ADDRESS][PERSON_NAME][DOMAIN_NAME]" at bounding box center [754, 220] width 300 height 18
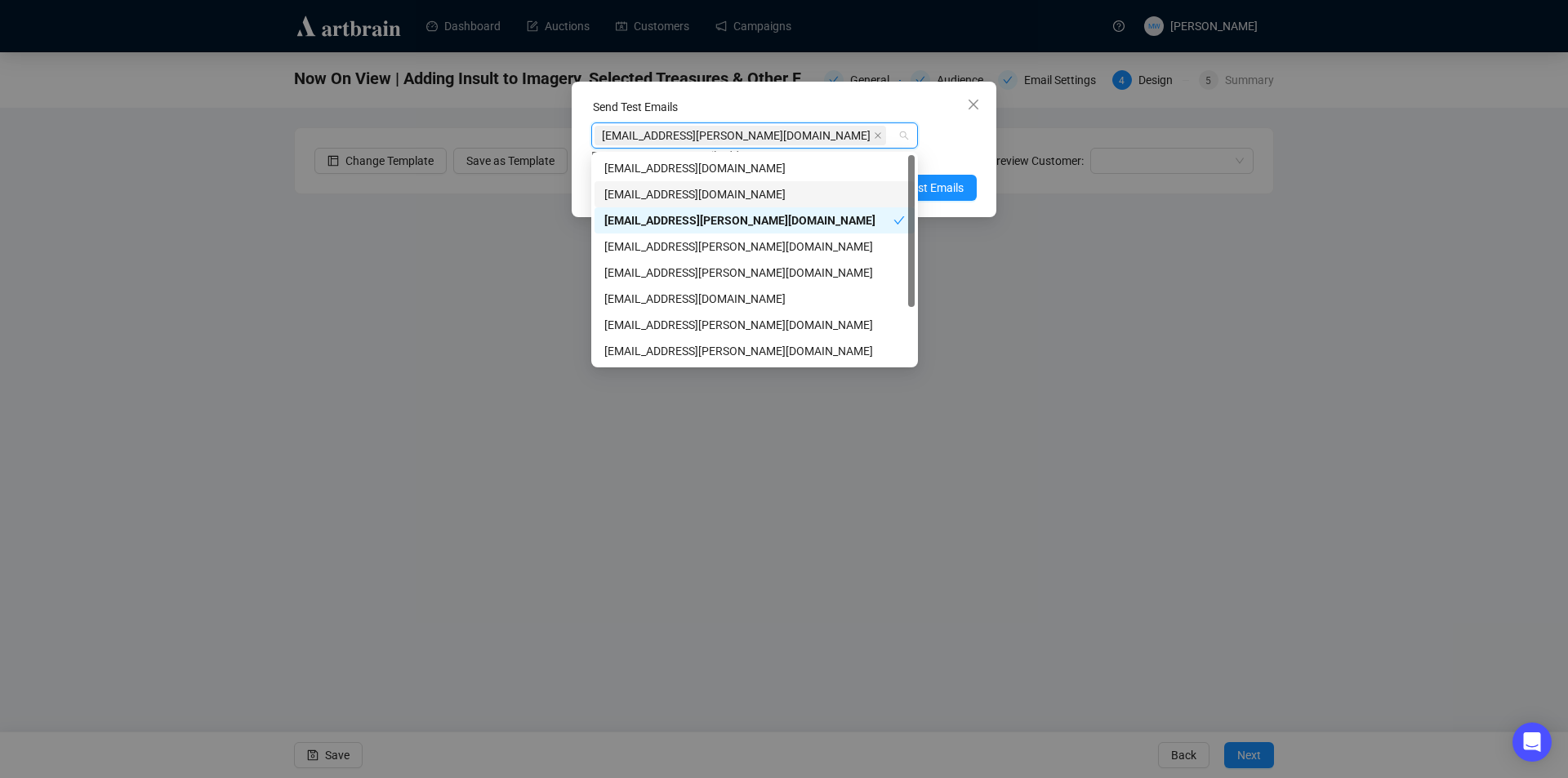
click at [954, 158] on div "Enter up to 20 Test Email Addresses" at bounding box center [784, 156] width 385 height 19
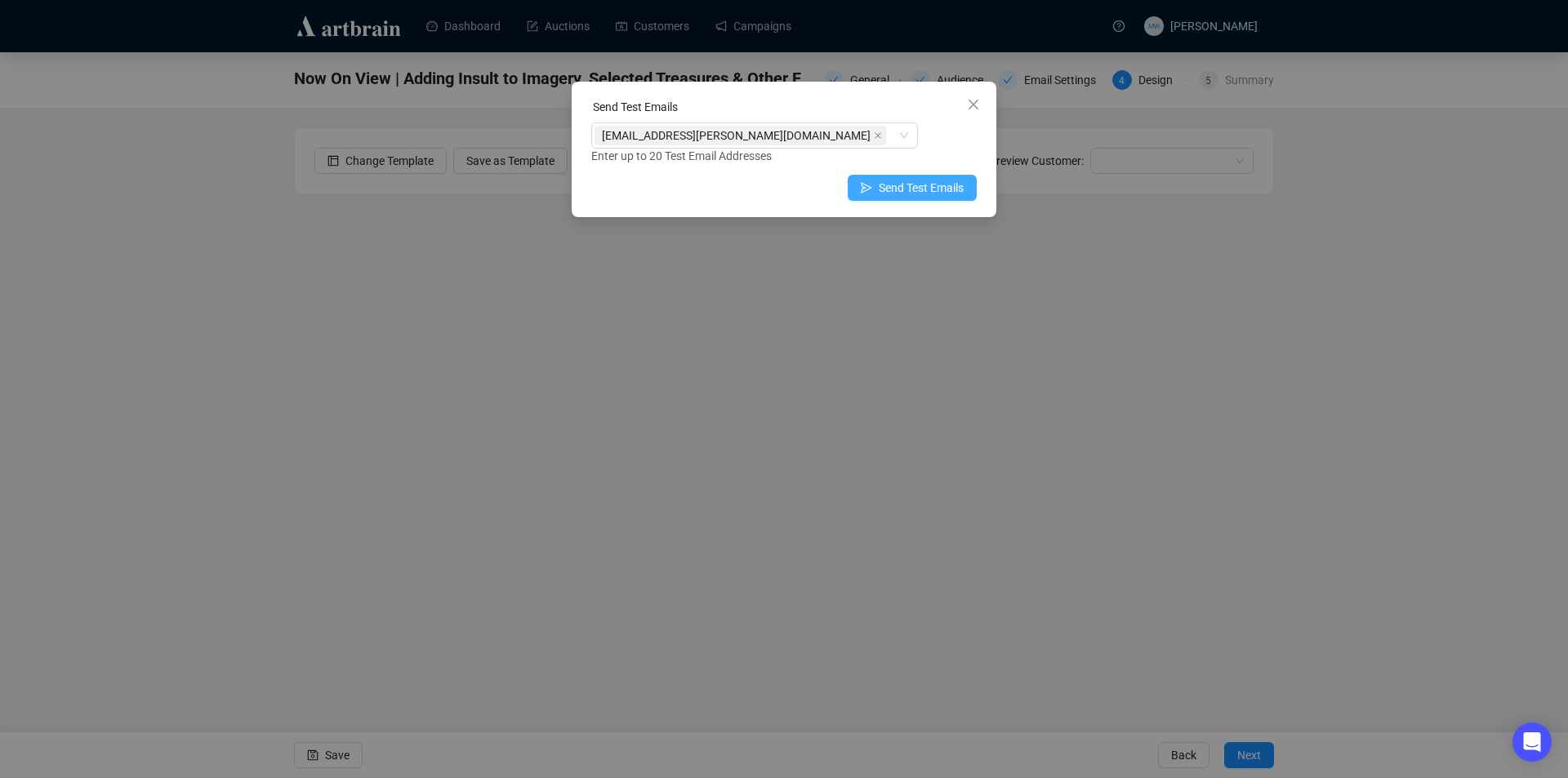
click at [952, 187] on span "Send Test Emails" at bounding box center [921, 187] width 85 height 18
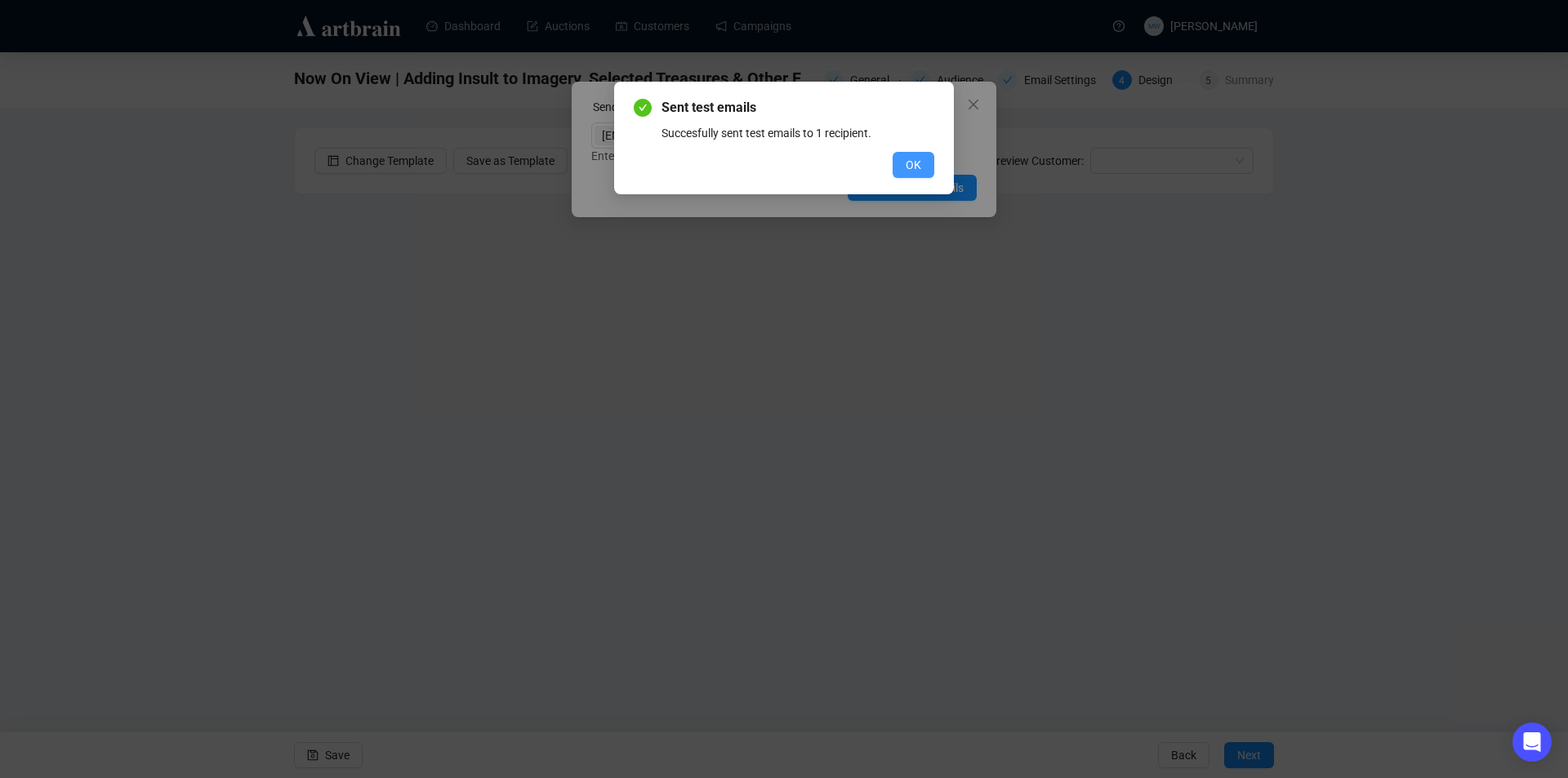
click at [910, 168] on span "OK" at bounding box center [914, 165] width 15 height 18
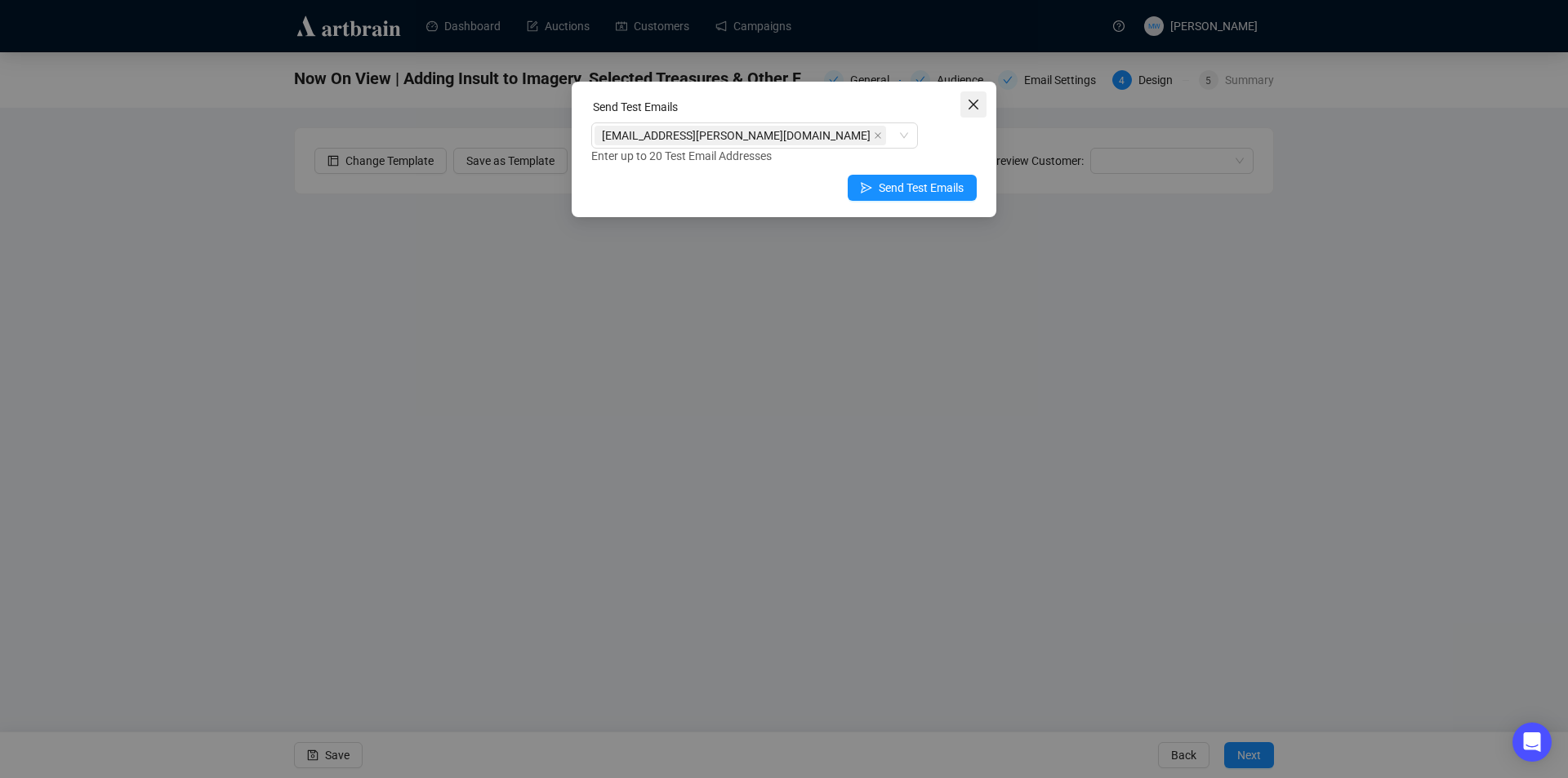
click at [978, 107] on icon "close" at bounding box center [973, 105] width 13 height 13
